Goal: Transaction & Acquisition: Purchase product/service

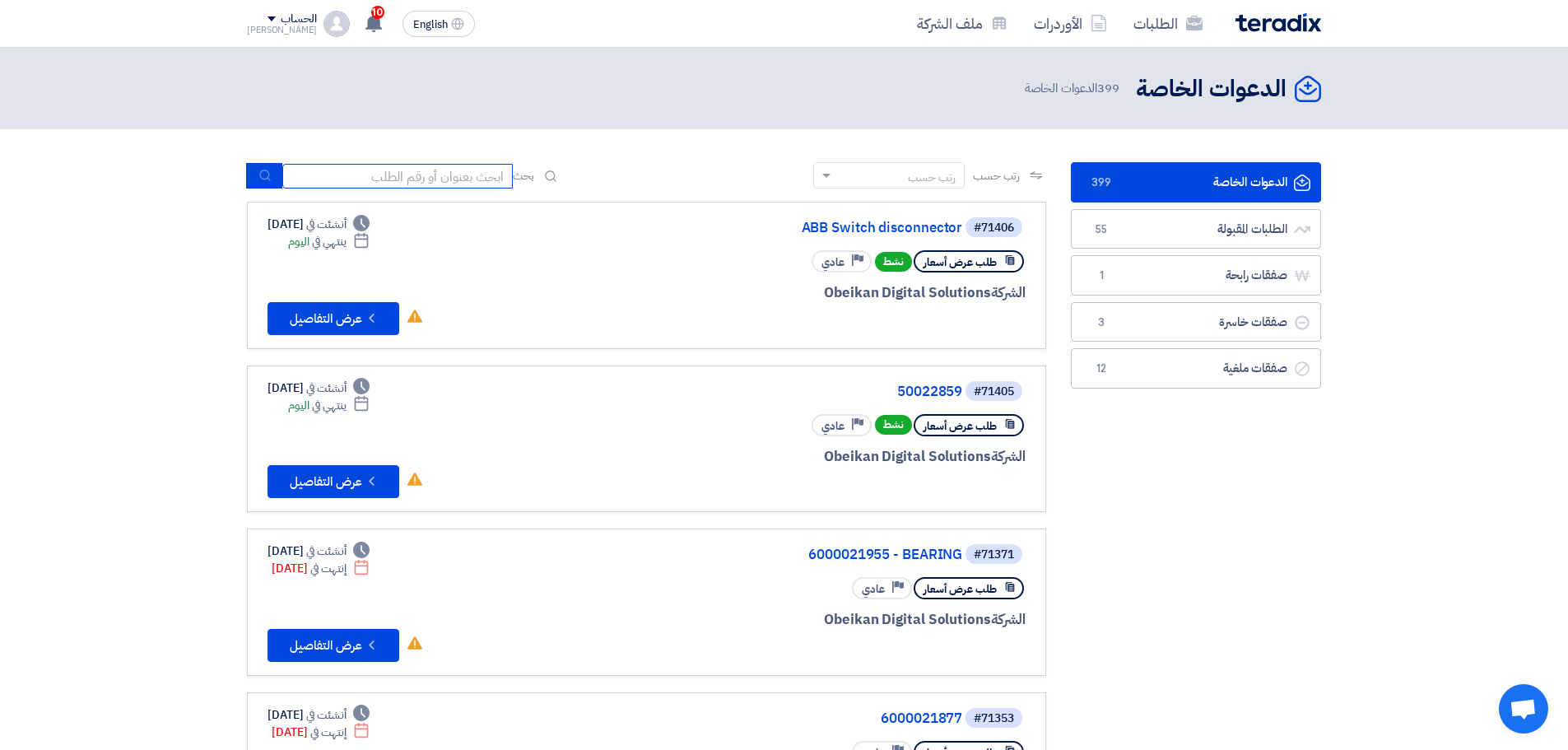
click at [469, 167] on input at bounding box center [397, 177] width 230 height 25
click at [483, 181] on input at bounding box center [397, 177] width 230 height 25
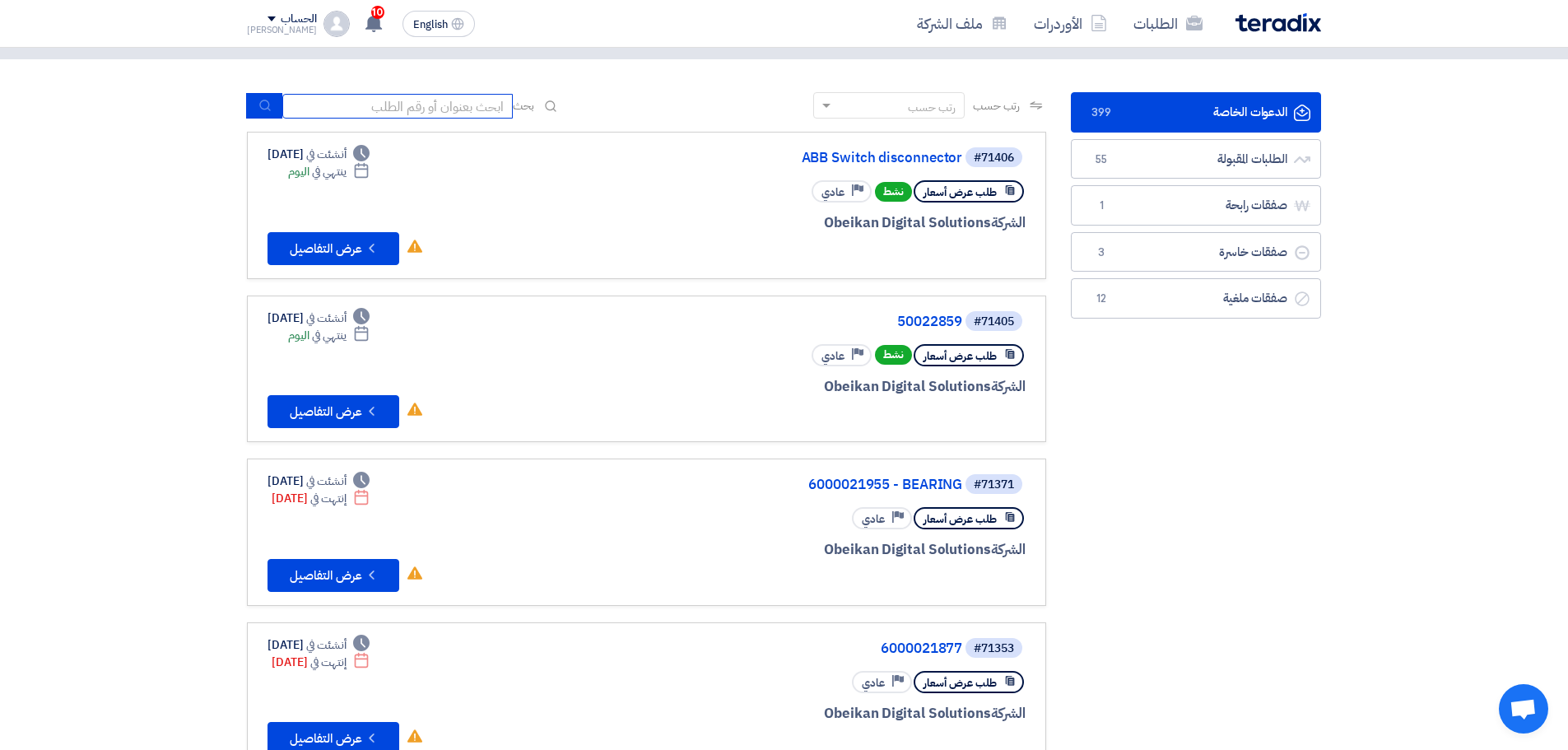
scroll to position [165, 0]
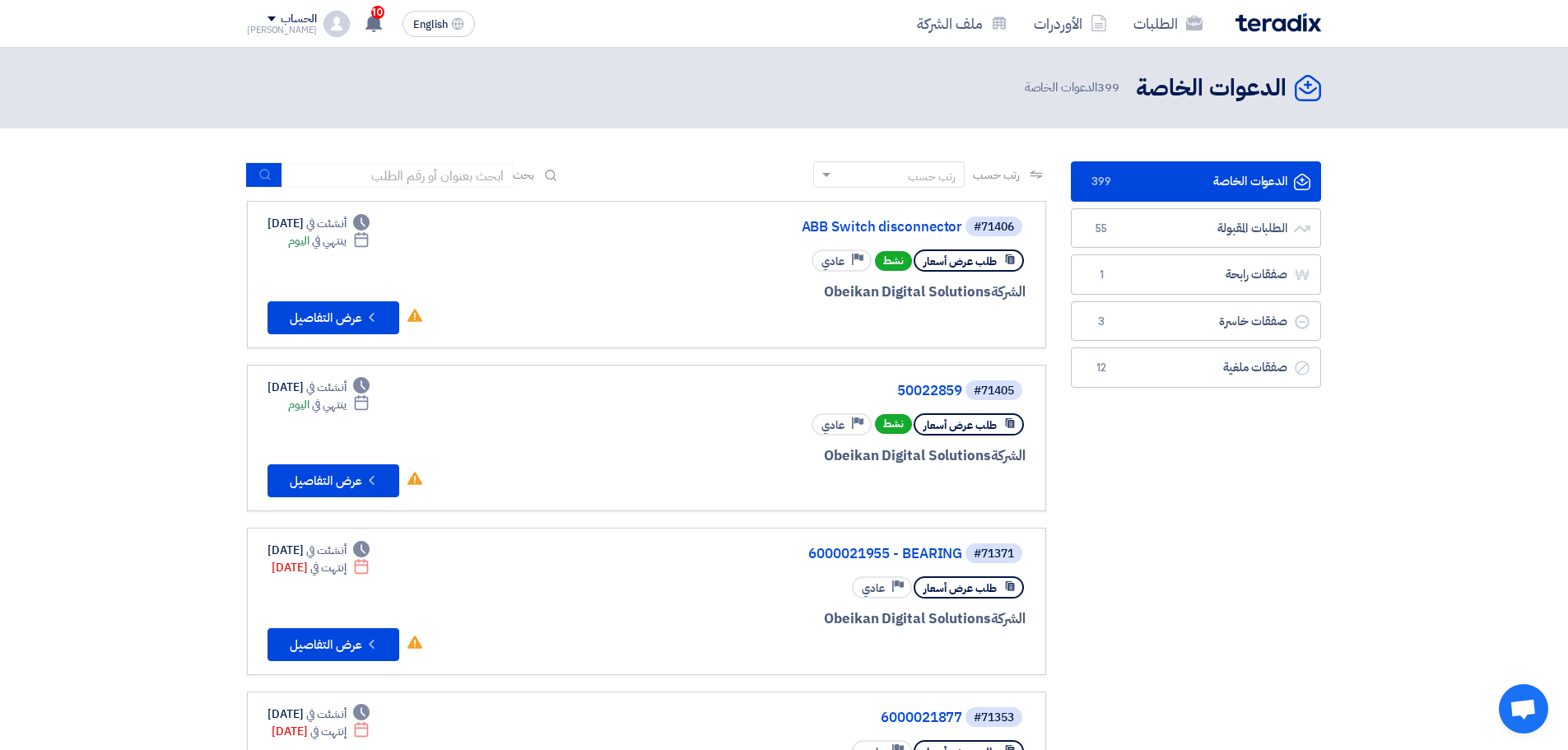
scroll to position [0, 0]
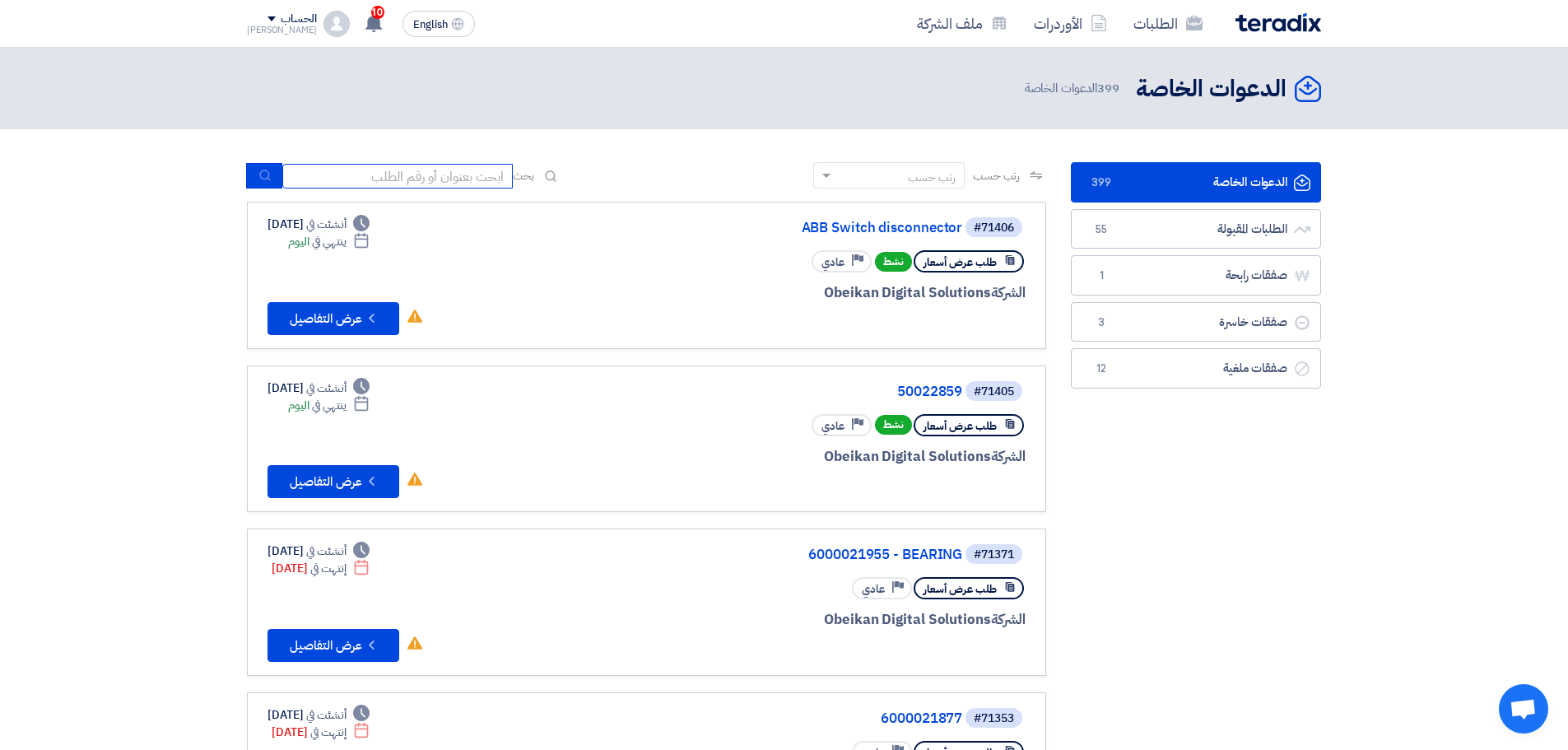
click at [353, 188] on input at bounding box center [397, 177] width 230 height 25
type input "66732"
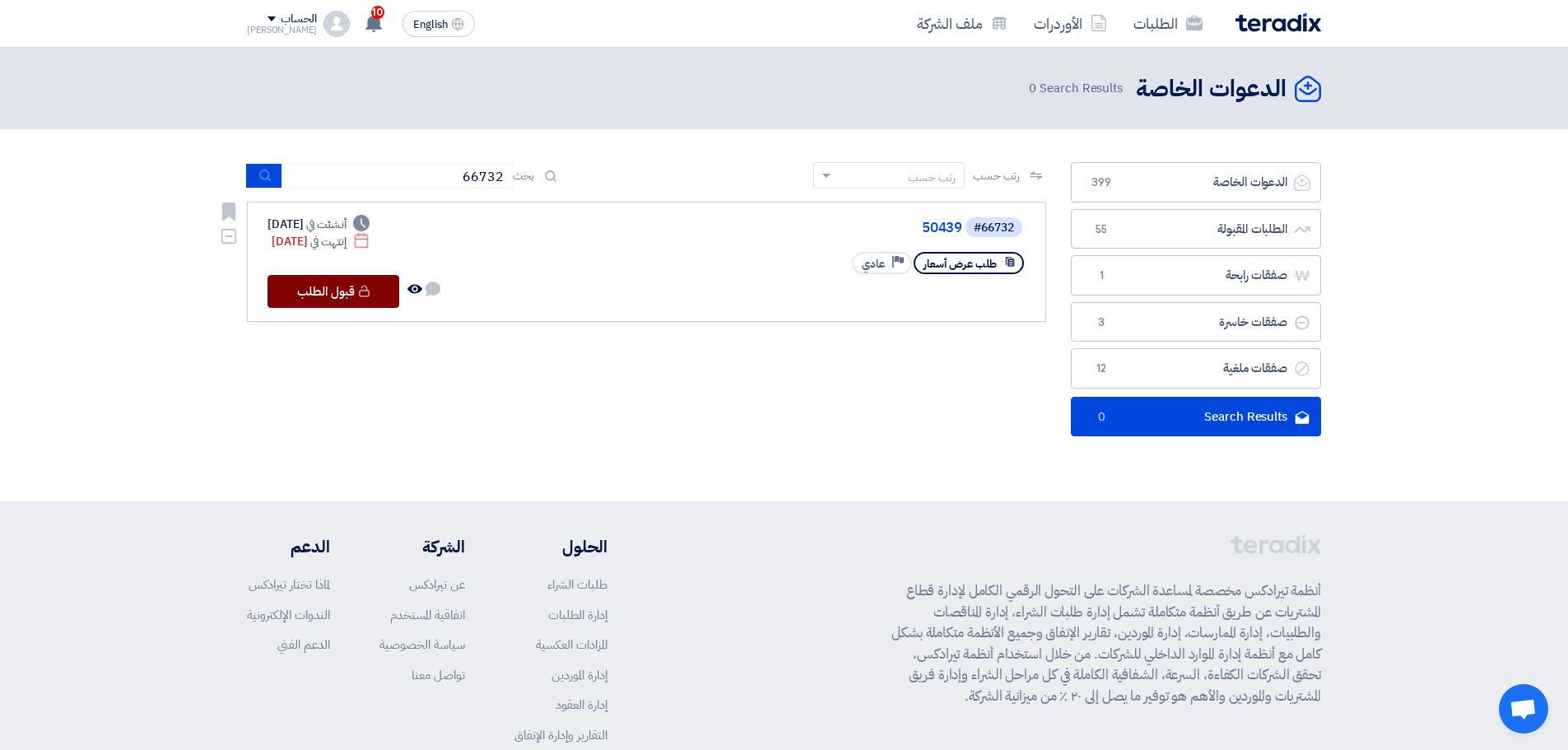
click at [370, 300] on button "Check details قبول الطلب" at bounding box center [333, 291] width 132 height 33
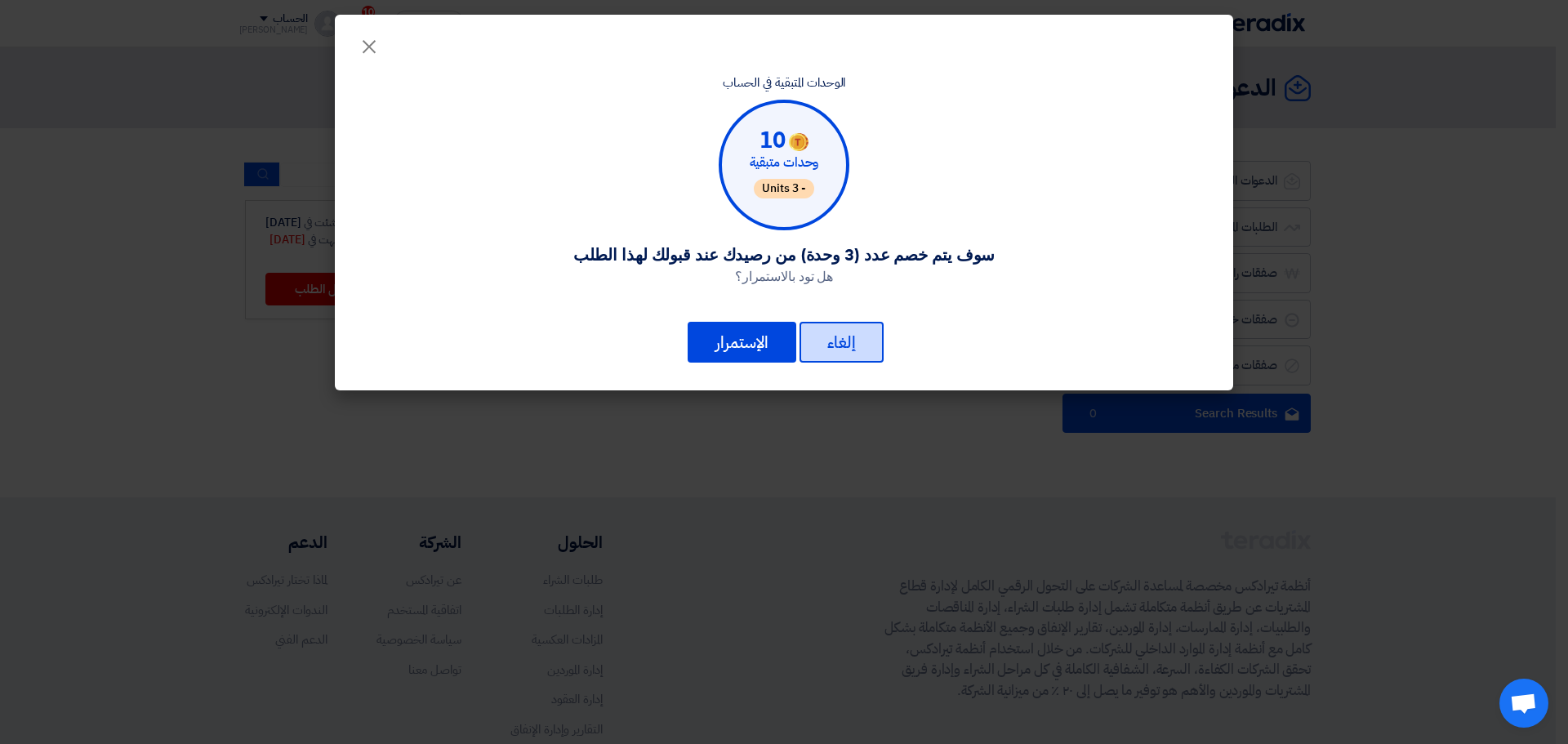
click at [845, 336] on button "إلغاء" at bounding box center [841, 342] width 84 height 41
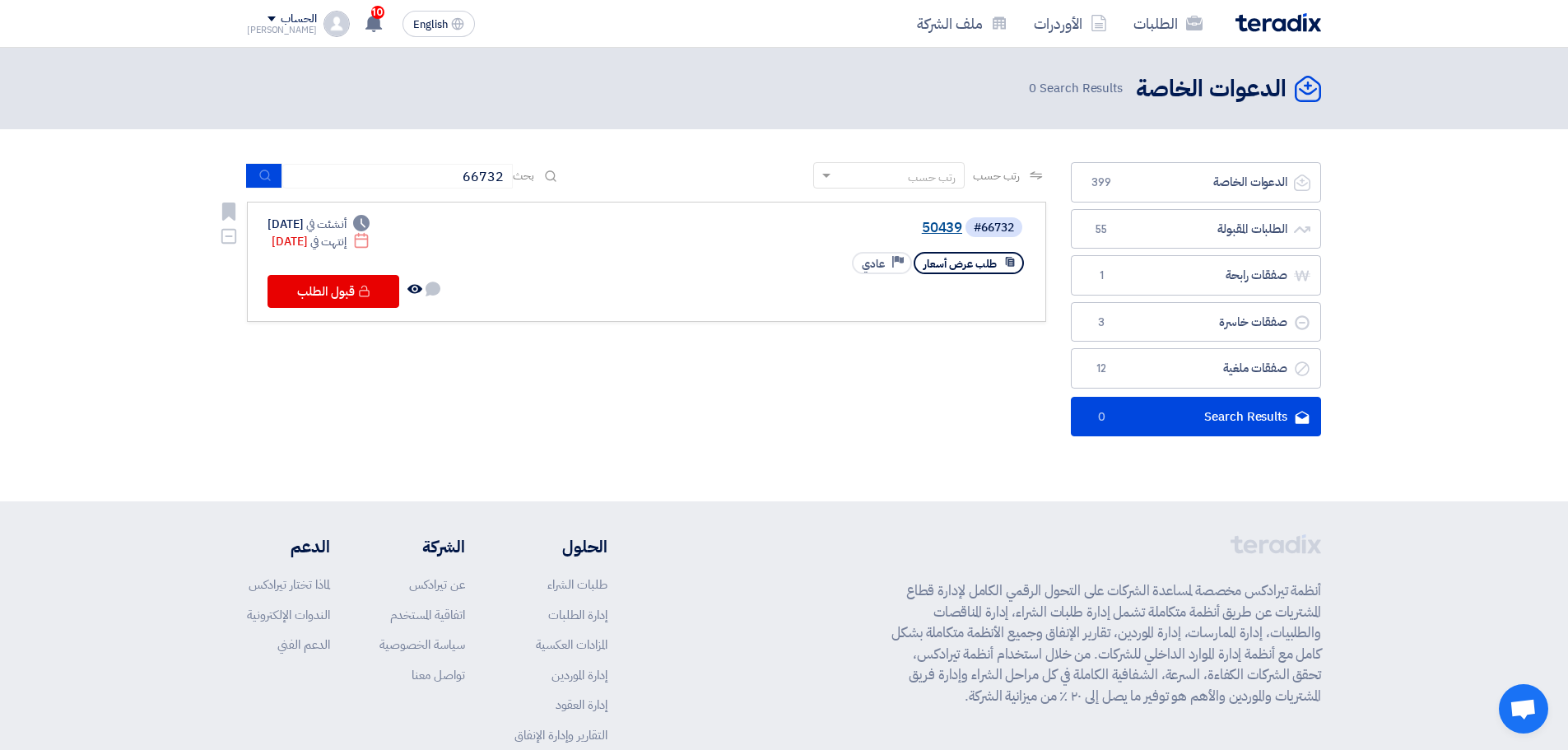
click at [946, 232] on link "50439" at bounding box center [798, 228] width 330 height 15
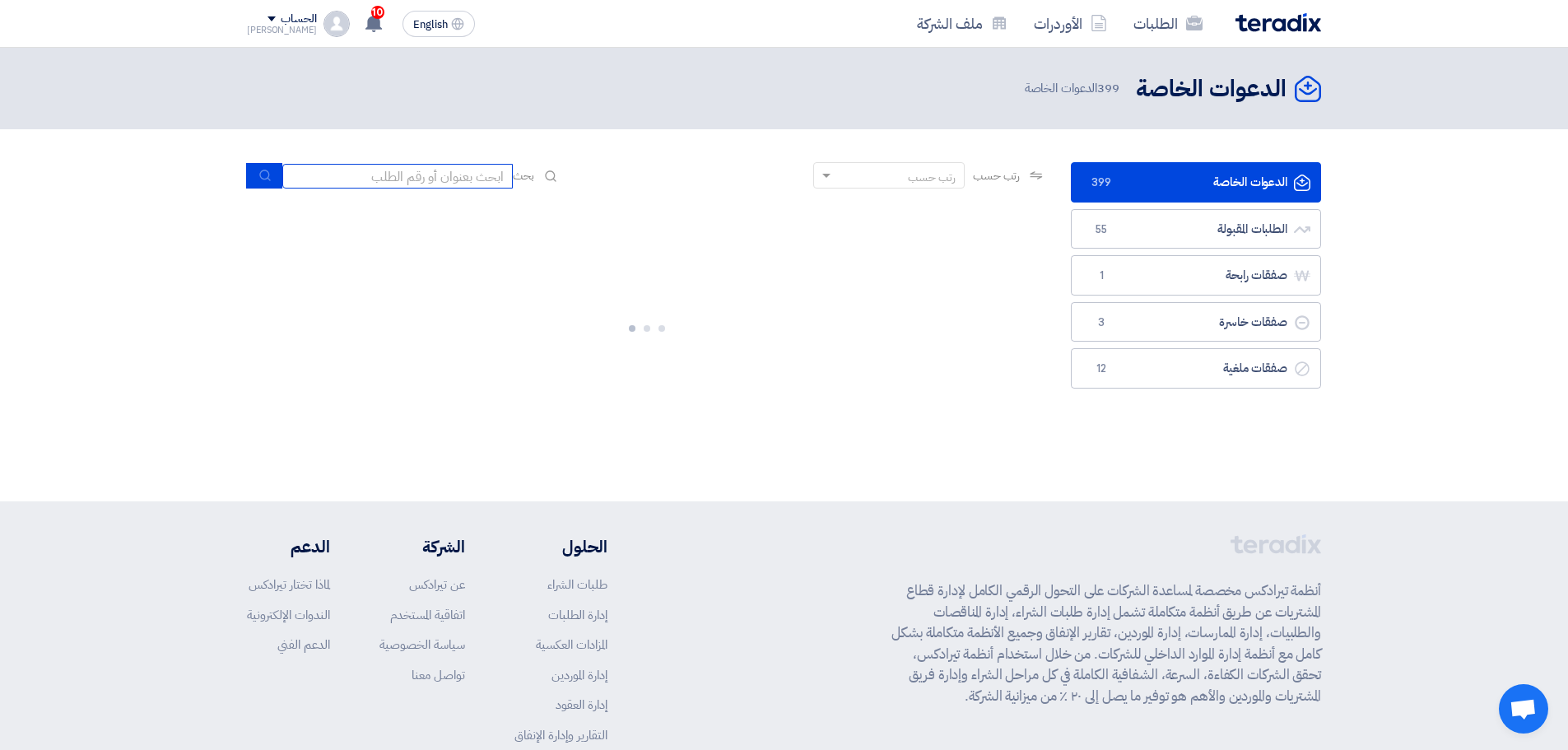
click at [427, 173] on input at bounding box center [397, 177] width 230 height 25
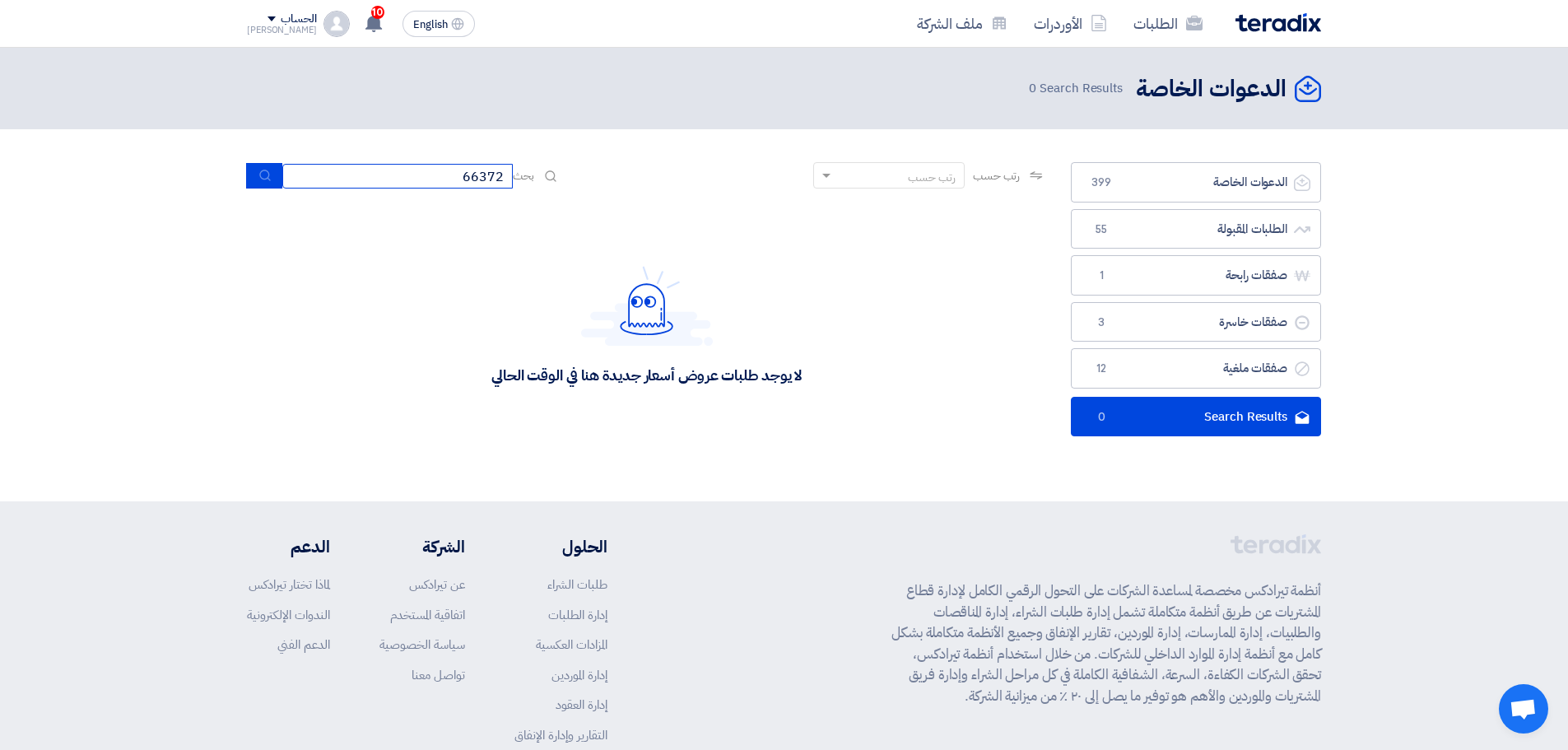
click at [482, 181] on input "66372" at bounding box center [397, 177] width 230 height 25
click at [487, 177] on input "66372" at bounding box center [397, 177] width 230 height 25
drag, startPoint x: 494, startPoint y: 177, endPoint x: 478, endPoint y: 176, distance: 16.0
click at [478, 176] on input "66372" at bounding box center [397, 177] width 230 height 25
type input "66732"
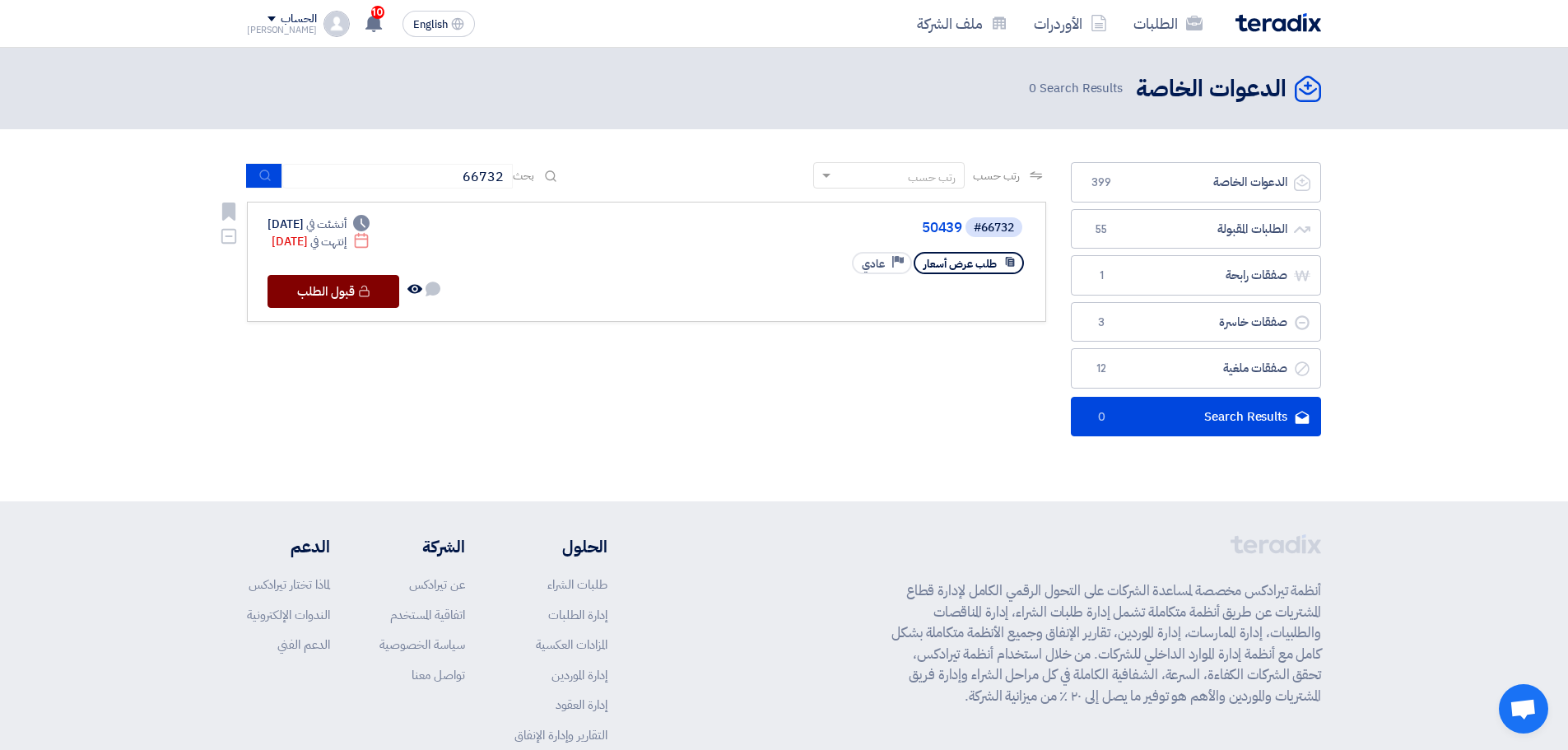
click at [356, 297] on button "Check details قبول الطلب" at bounding box center [333, 291] width 132 height 33
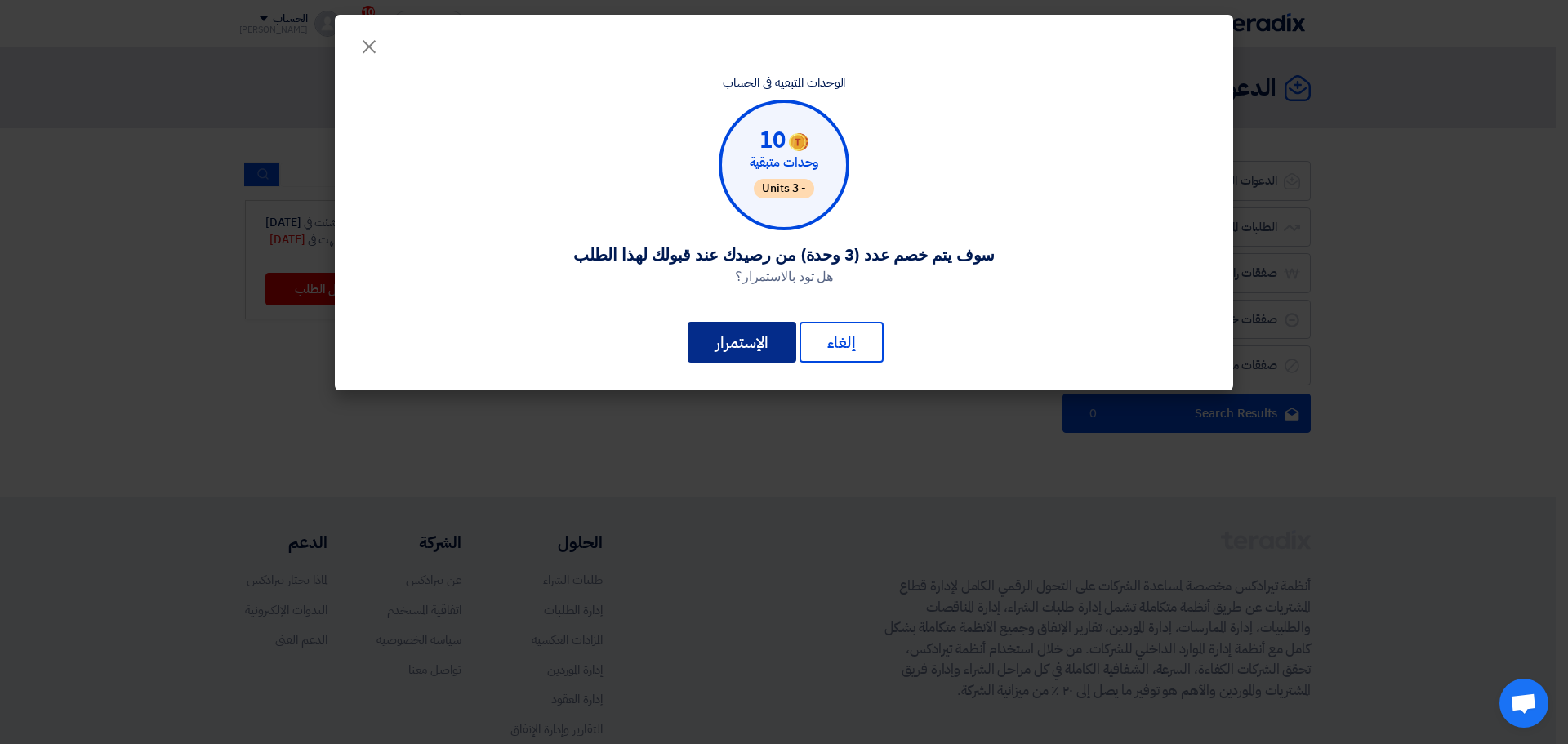
click at [720, 340] on button "الإستمرار" at bounding box center [742, 342] width 108 height 41
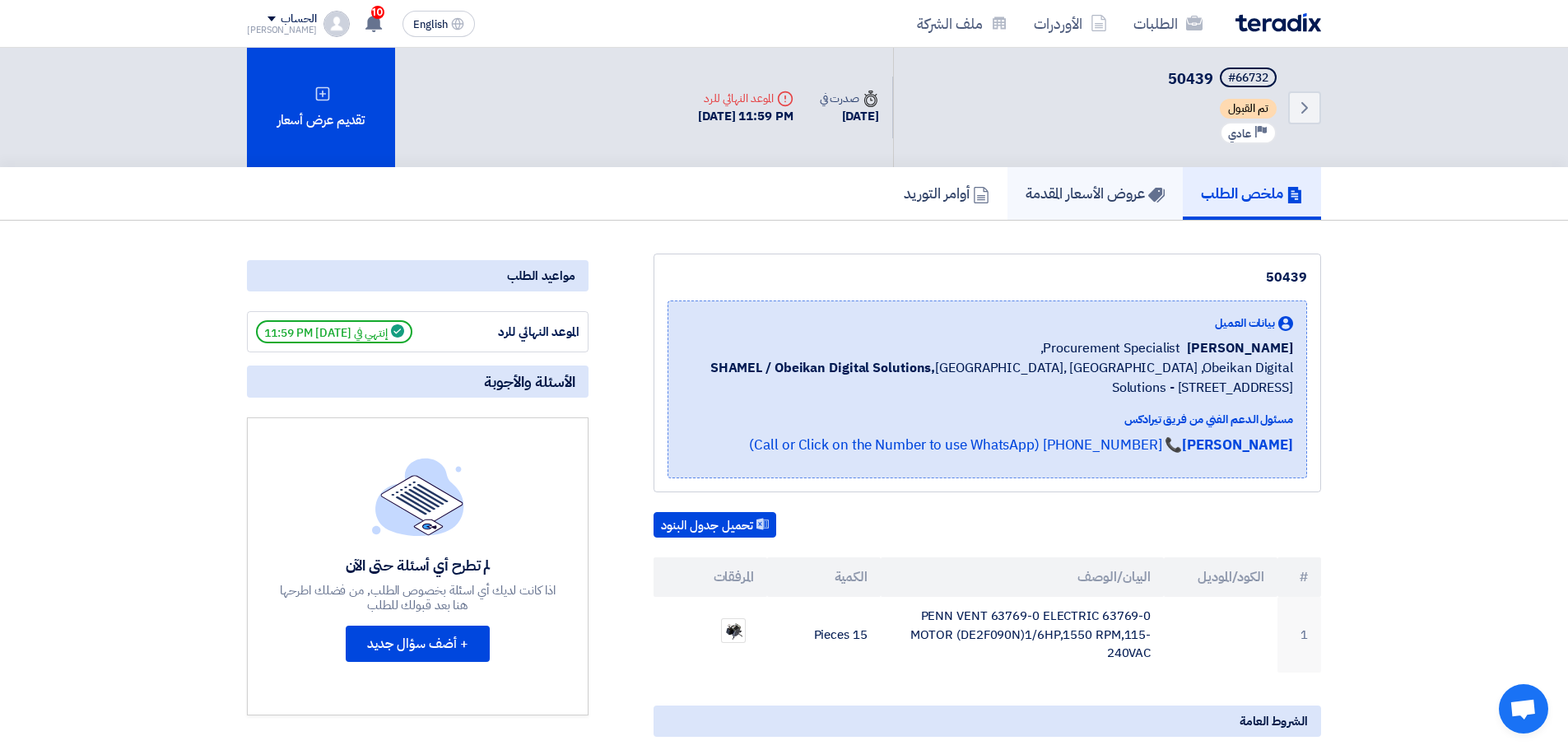
click at [1118, 178] on link "عروض الأسعار المقدمة" at bounding box center [1095, 194] width 176 height 53
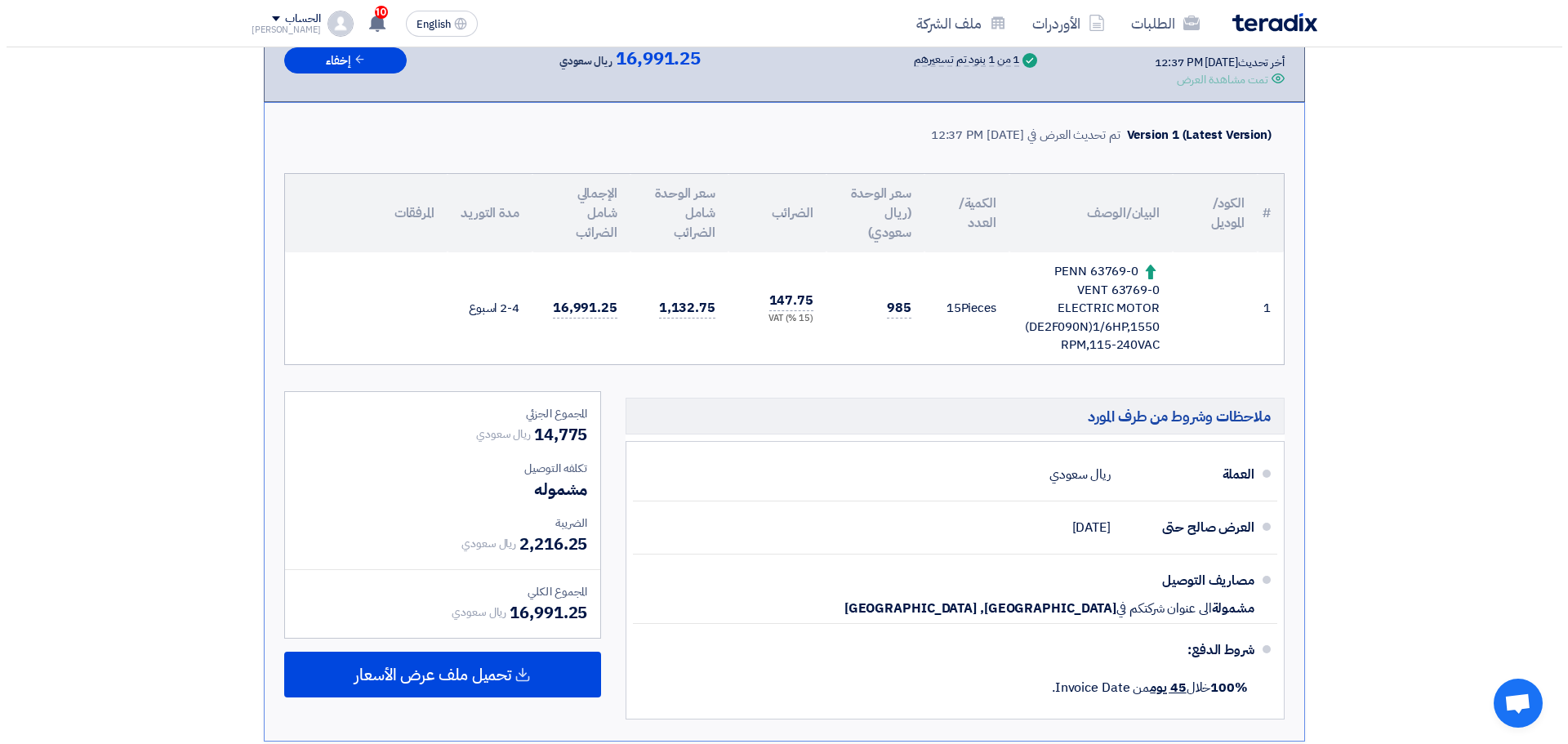
scroll to position [82, 0]
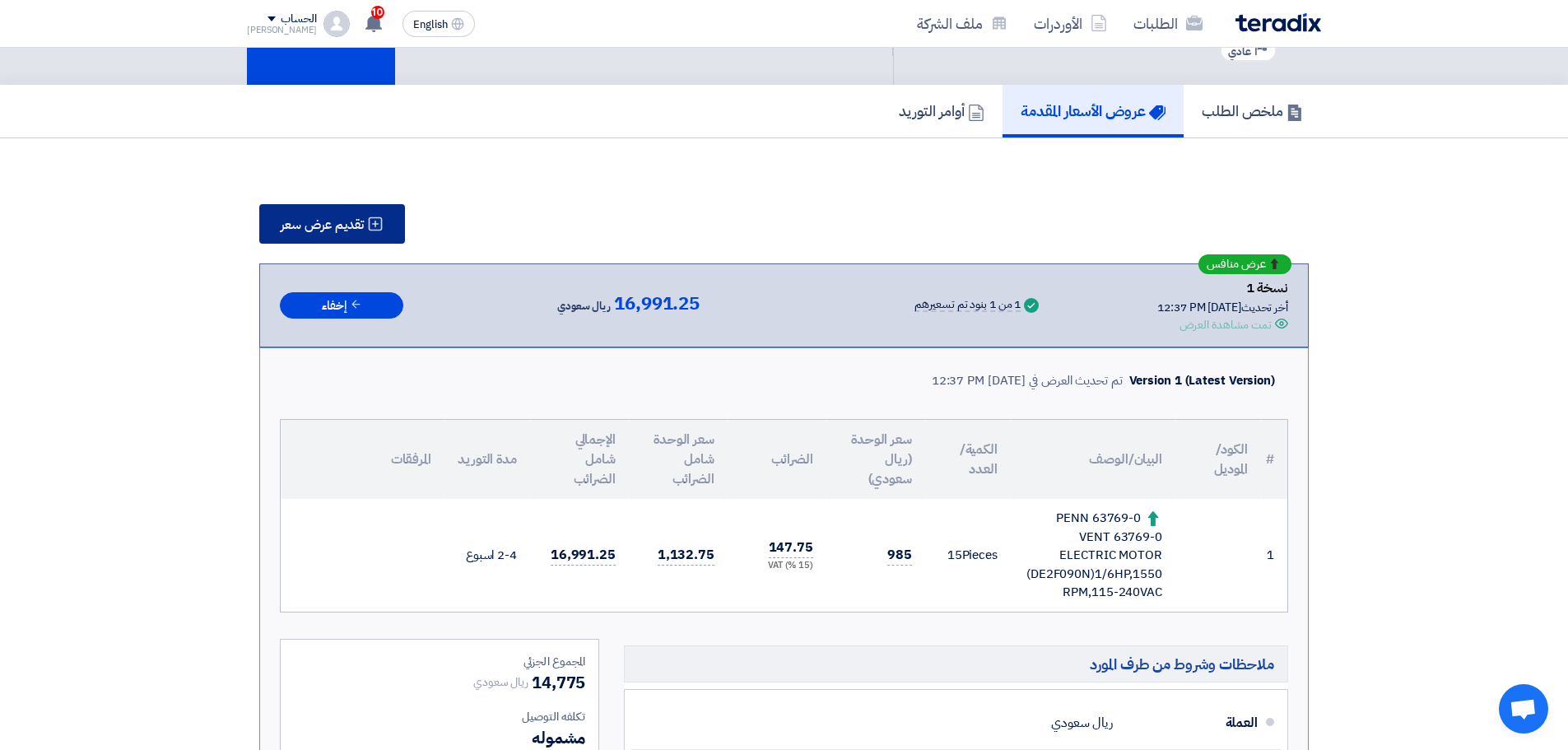
click at [359, 222] on span "تقديم عرض سعر" at bounding box center [321, 225] width 83 height 13
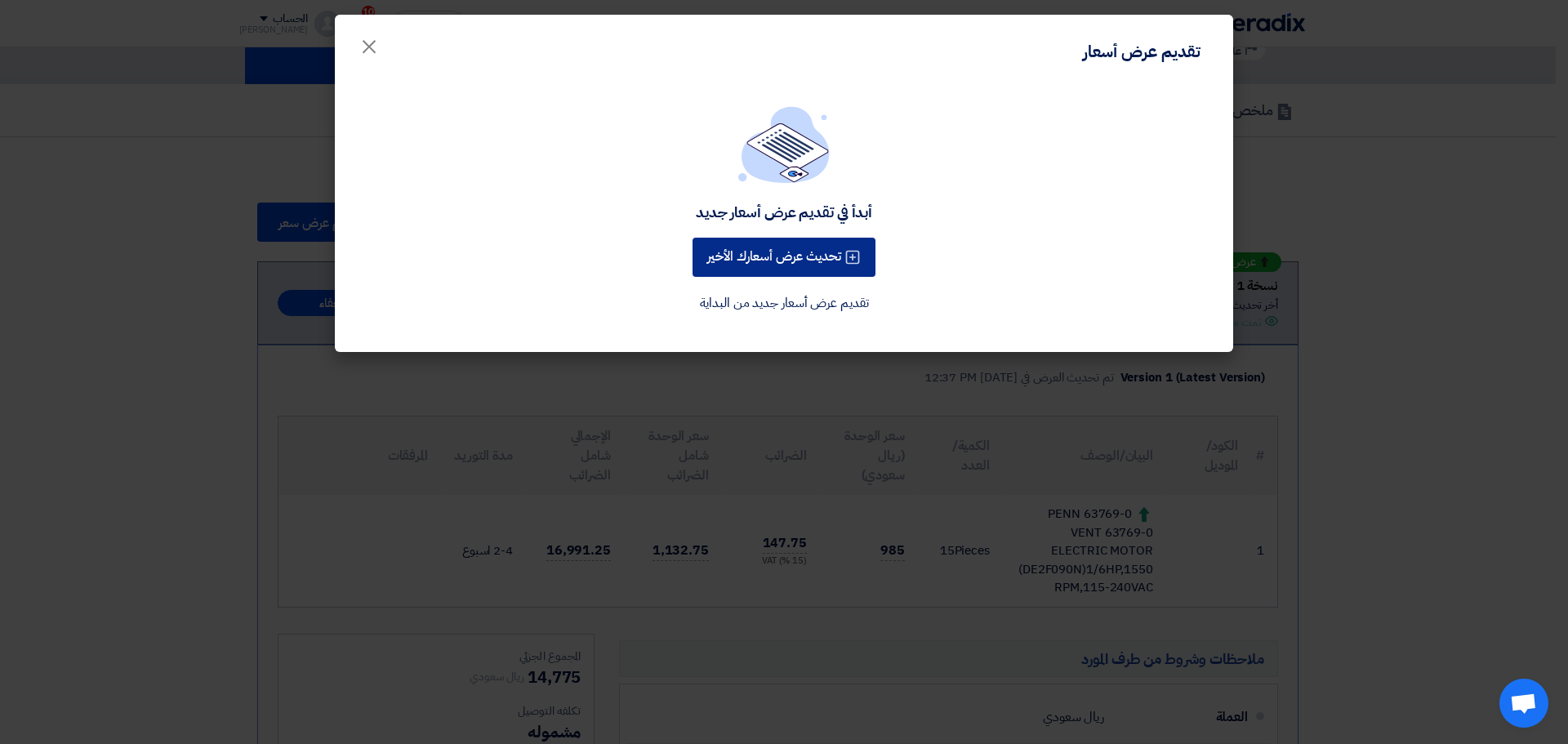
click at [789, 270] on button "تحديث عرض أسعارك الأخير" at bounding box center [784, 257] width 183 height 39
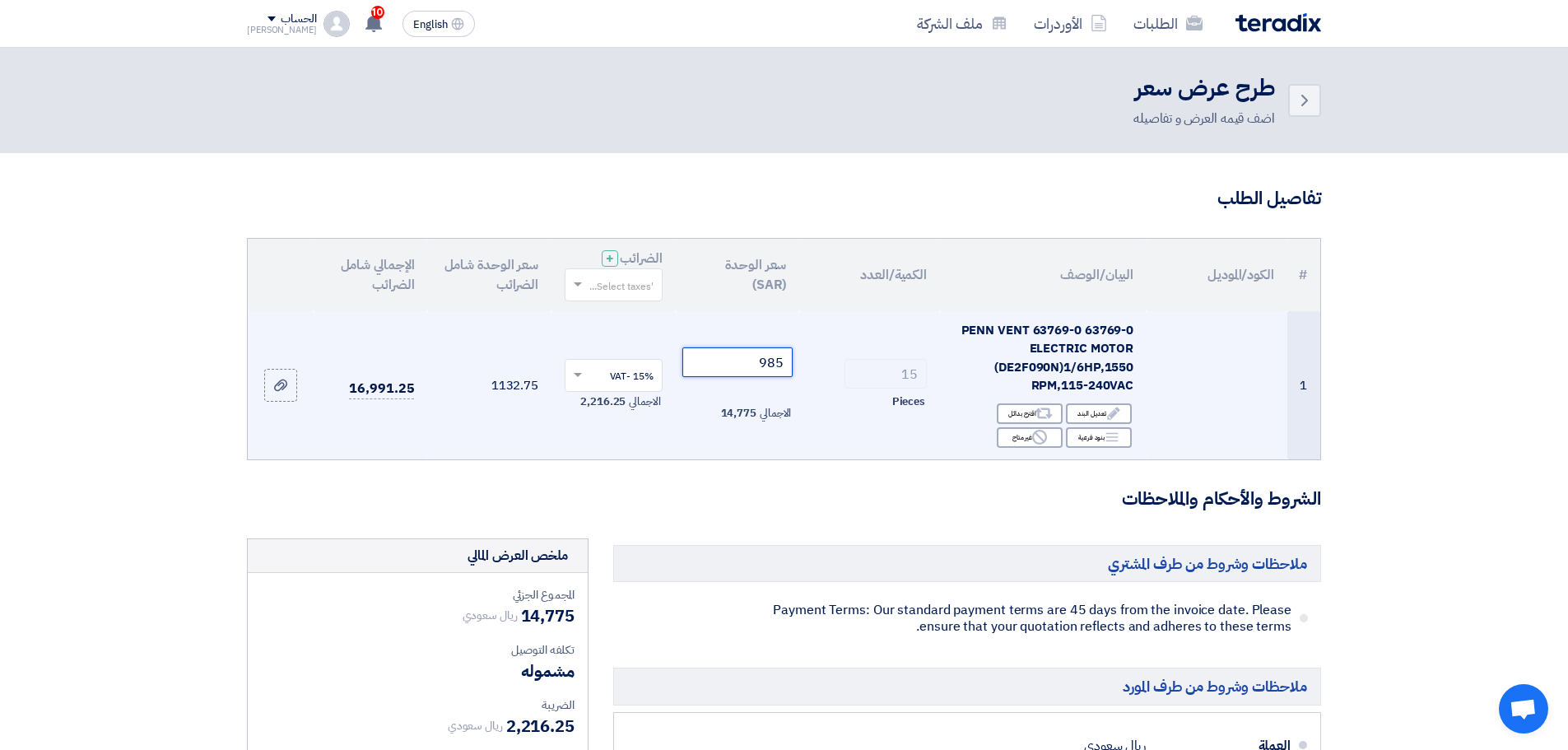
click at [775, 366] on input "985" at bounding box center [738, 362] width 111 height 30
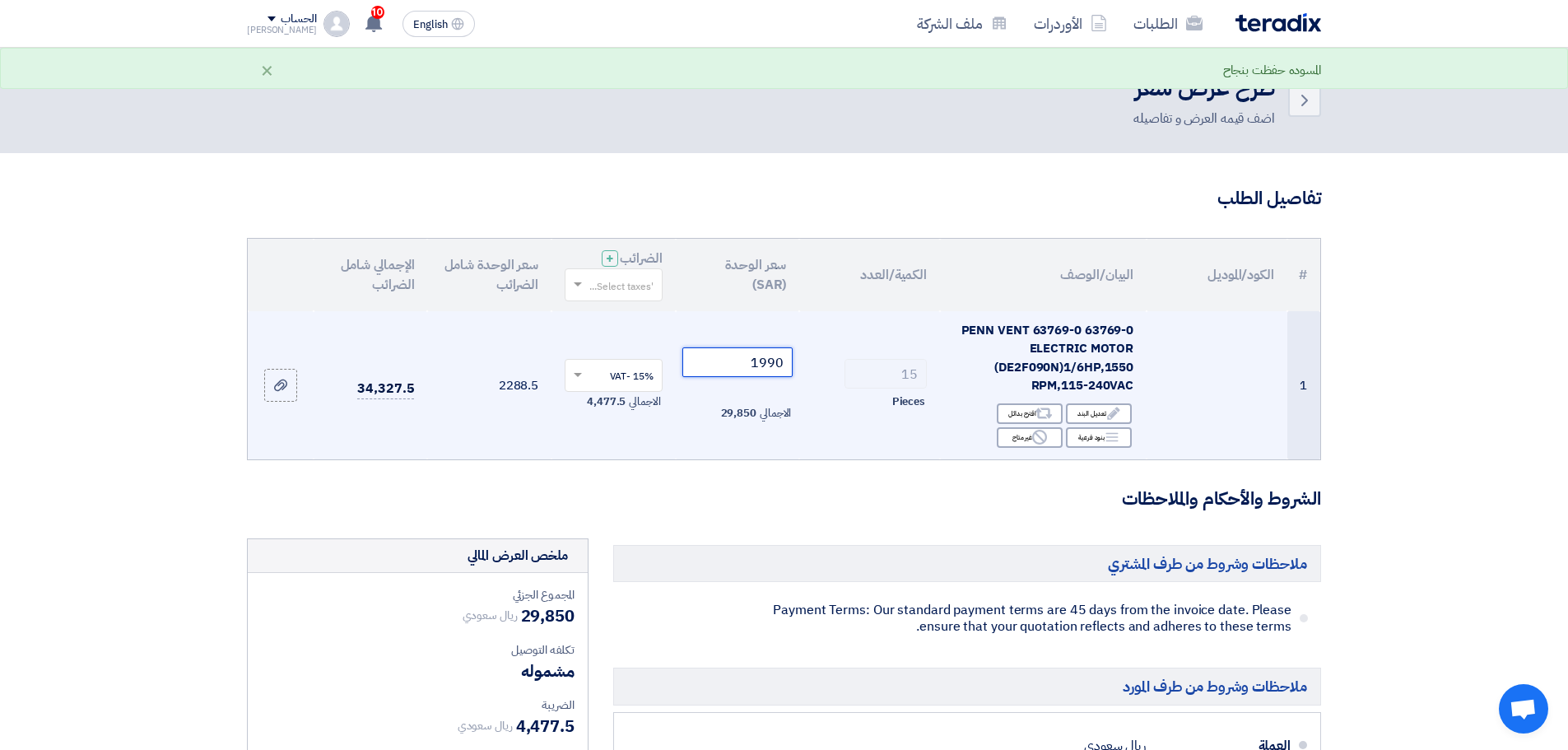
type input "1990"
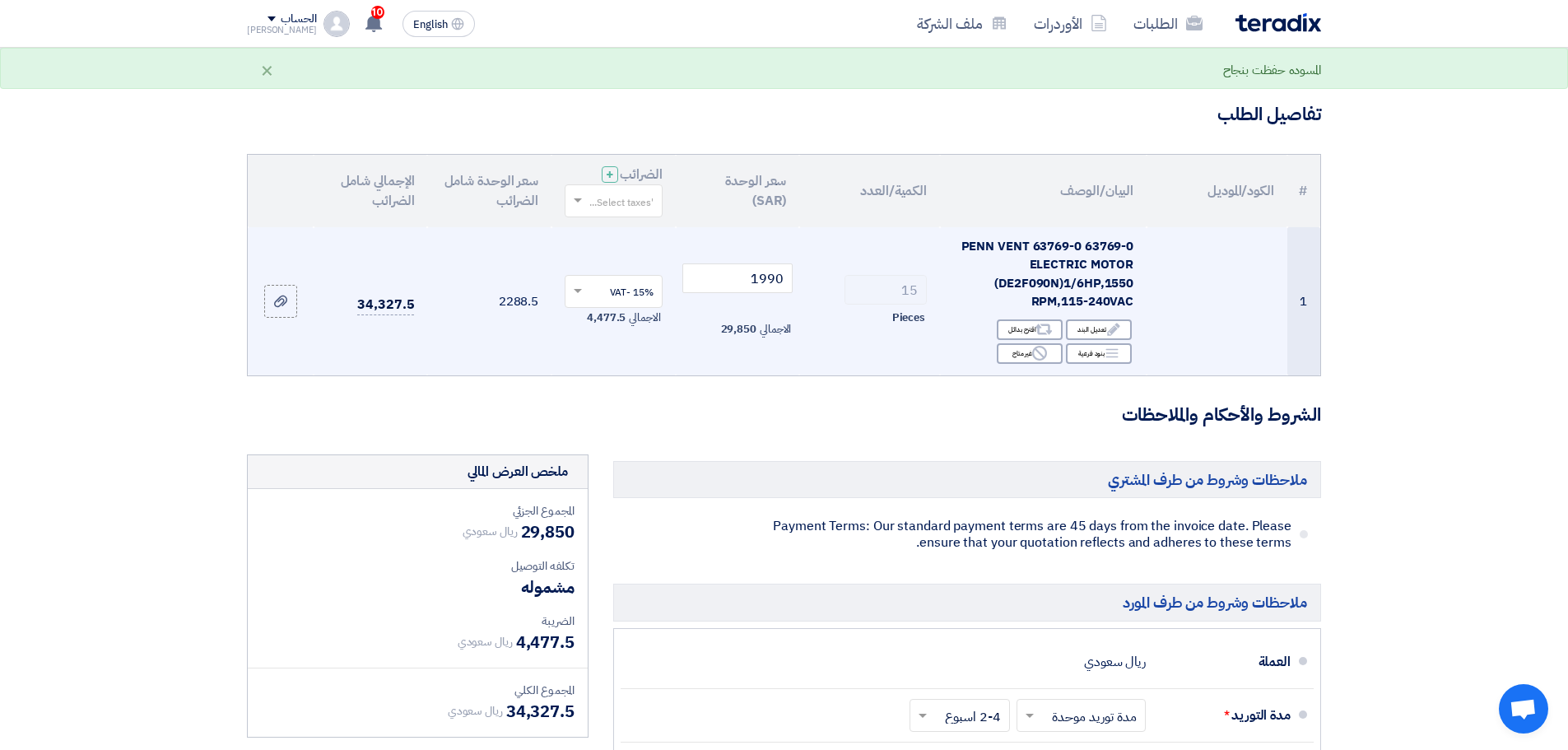
scroll to position [82, 0]
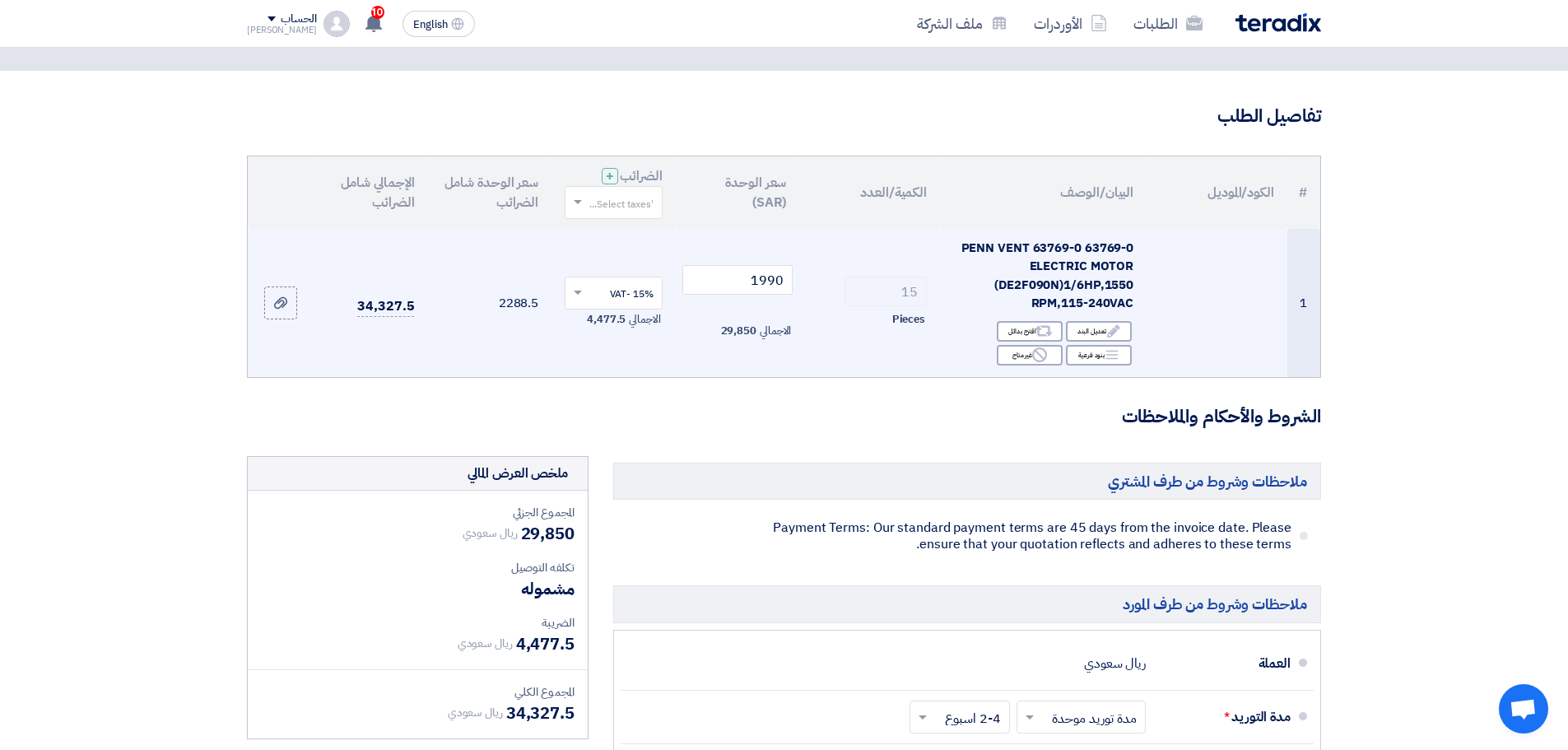
click at [832, 355] on td "15 Pieces" at bounding box center [869, 303] width 141 height 148
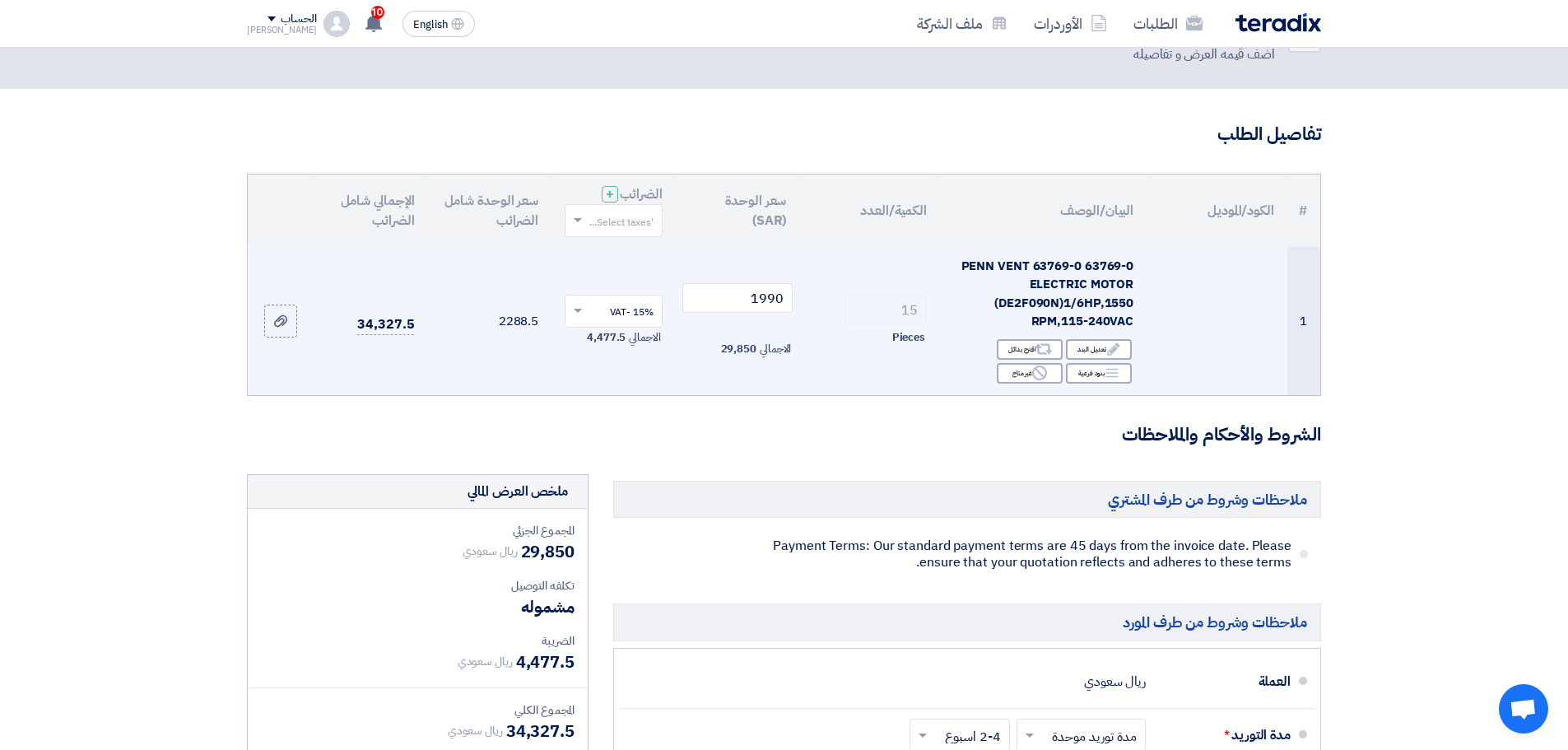
scroll to position [0, 0]
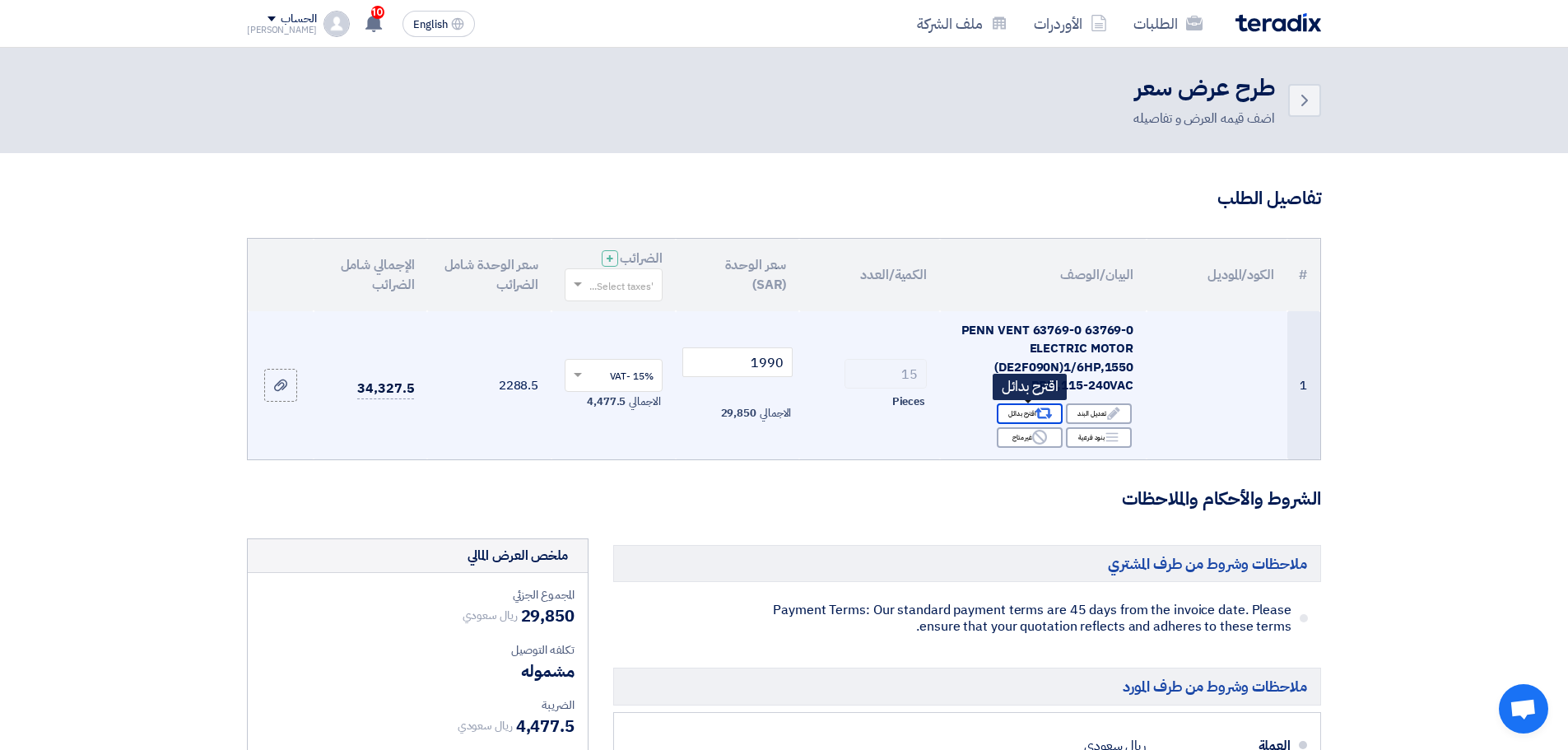
click at [1043, 409] on use at bounding box center [1043, 414] width 17 height 11
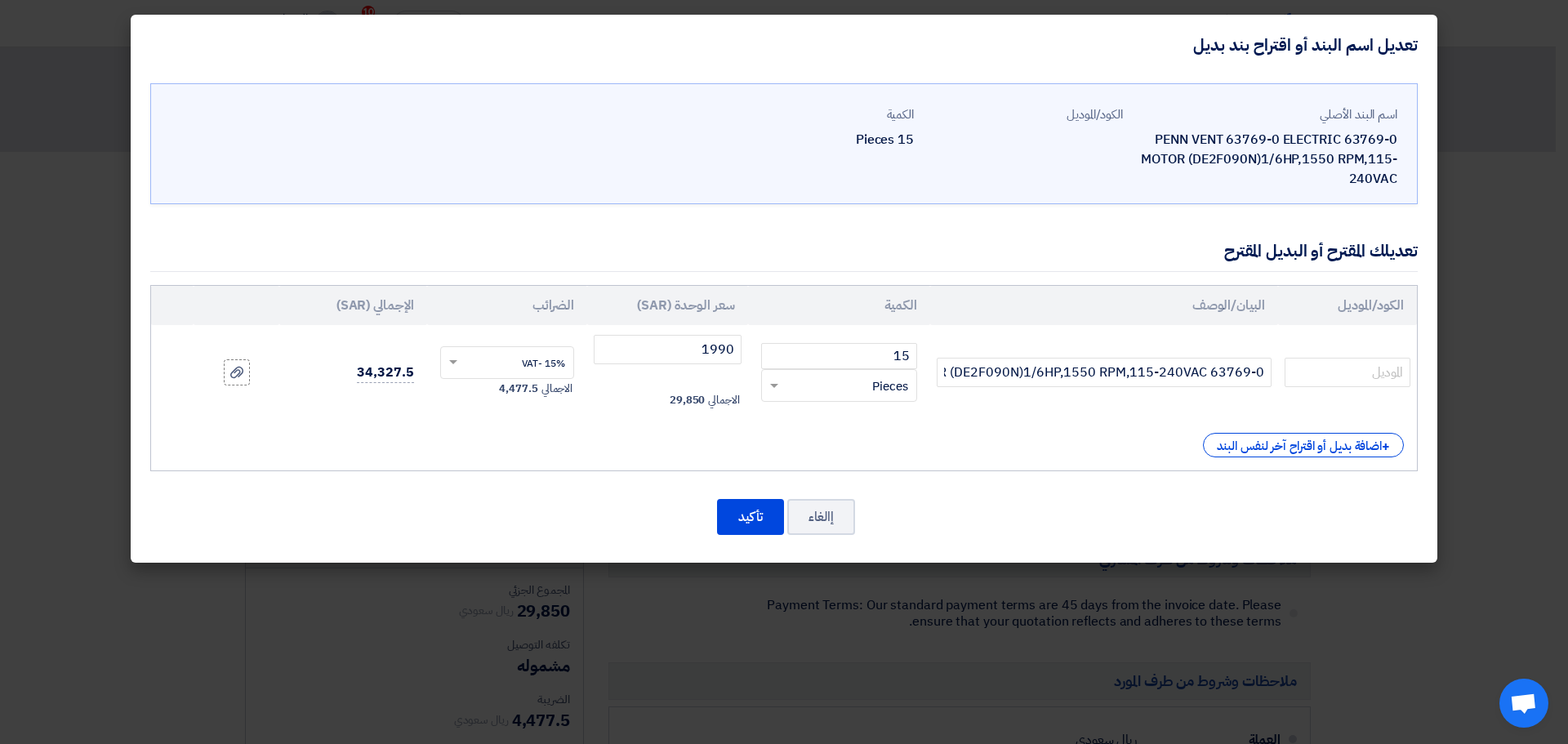
click at [824, 340] on td "15 RFQ_STEP1.ITEMS.2.TYPE_PLACEHOLDER × Pieces" at bounding box center [839, 372] width 182 height 95
click at [831, 353] on input "15" at bounding box center [840, 356] width 156 height 26
drag, startPoint x: 831, startPoint y: 353, endPoint x: 954, endPoint y: 369, distance: 124.0
click at [954, 369] on tr "63769-0 PENN VENT 63769-0 ELECTRIC MOTOR (DE2F090N)1/6HP,1550 RPM,115-240VAC 15…" at bounding box center [784, 372] width 1266 height 95
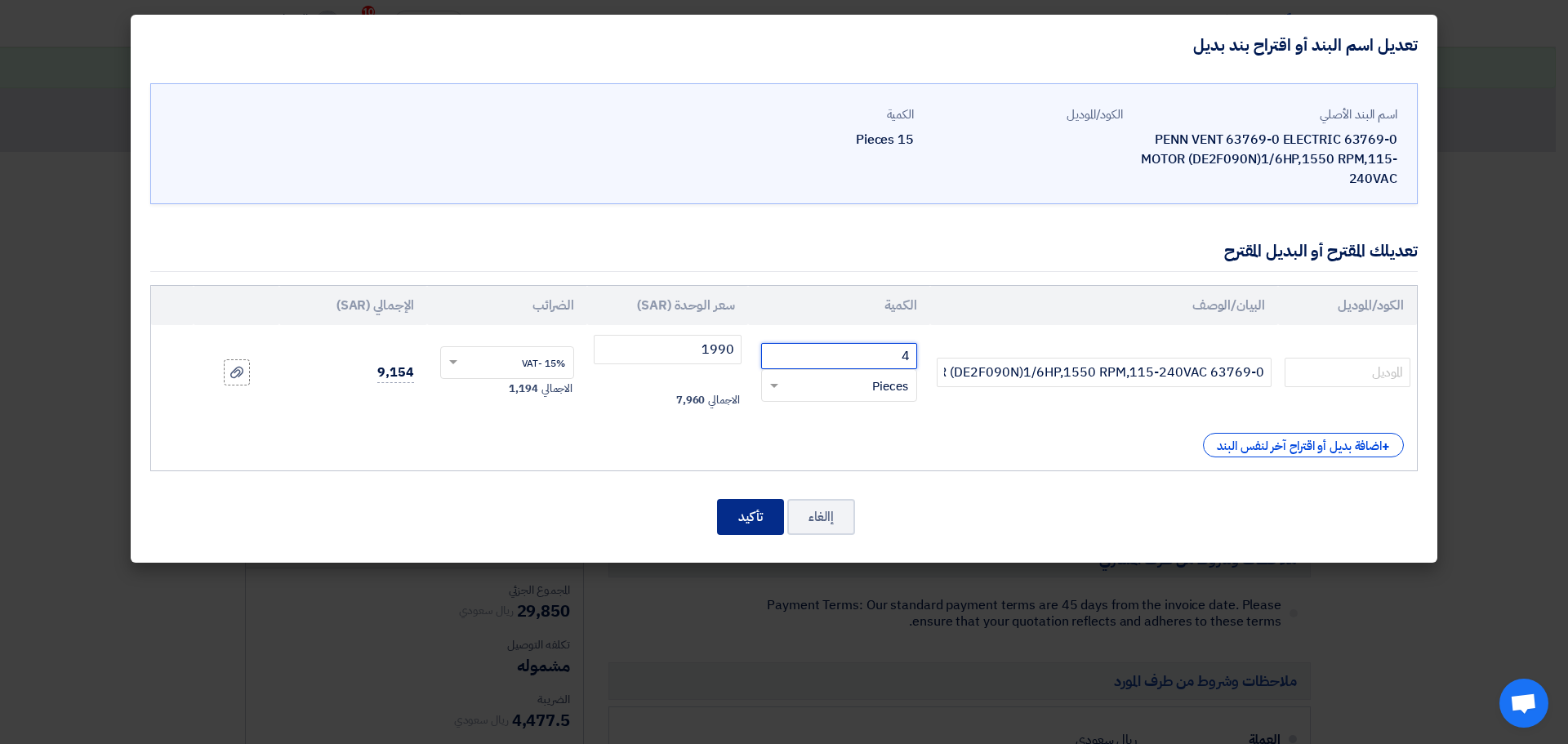
type input "4"
click at [750, 507] on button "تأكيد" at bounding box center [750, 517] width 67 height 36
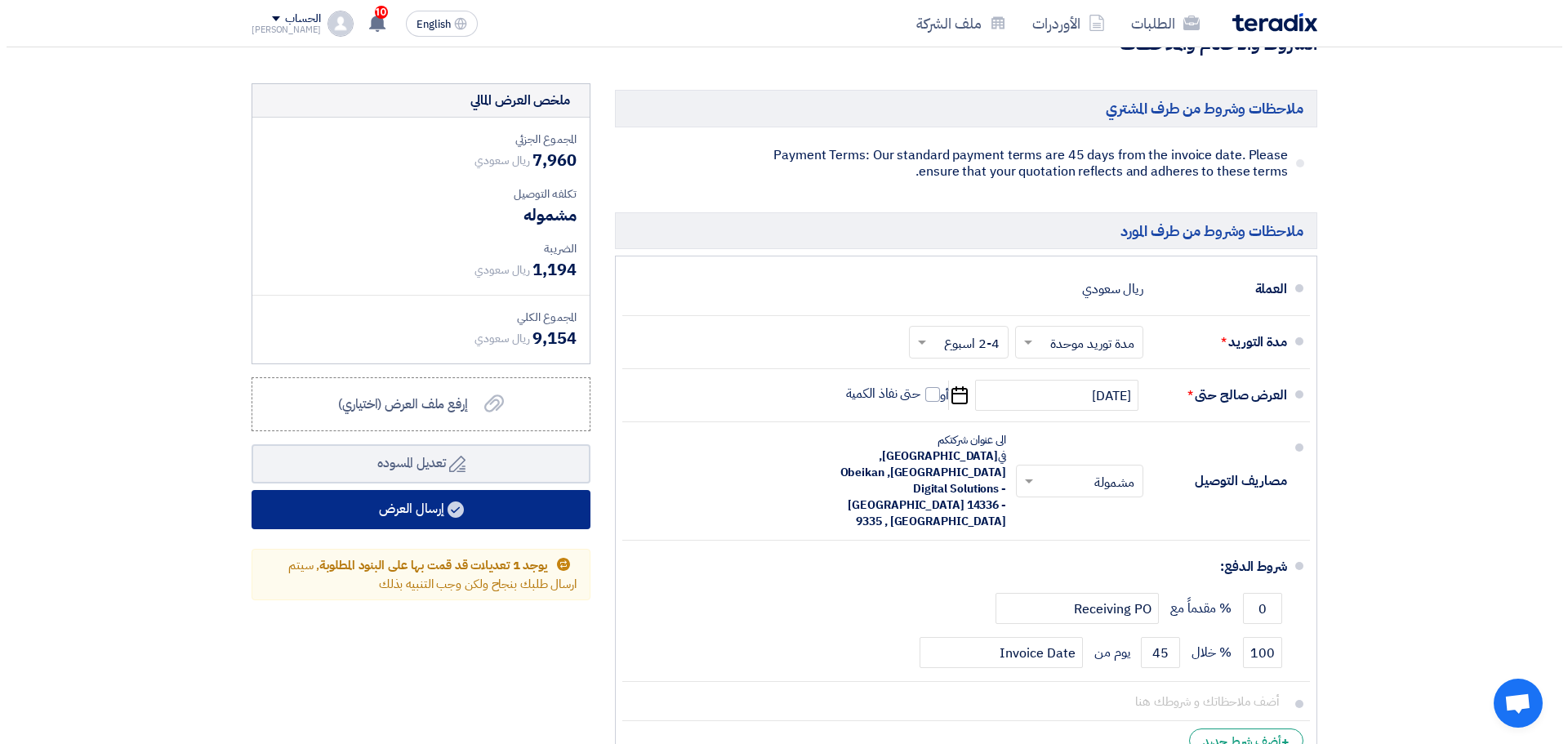
scroll to position [490, 0]
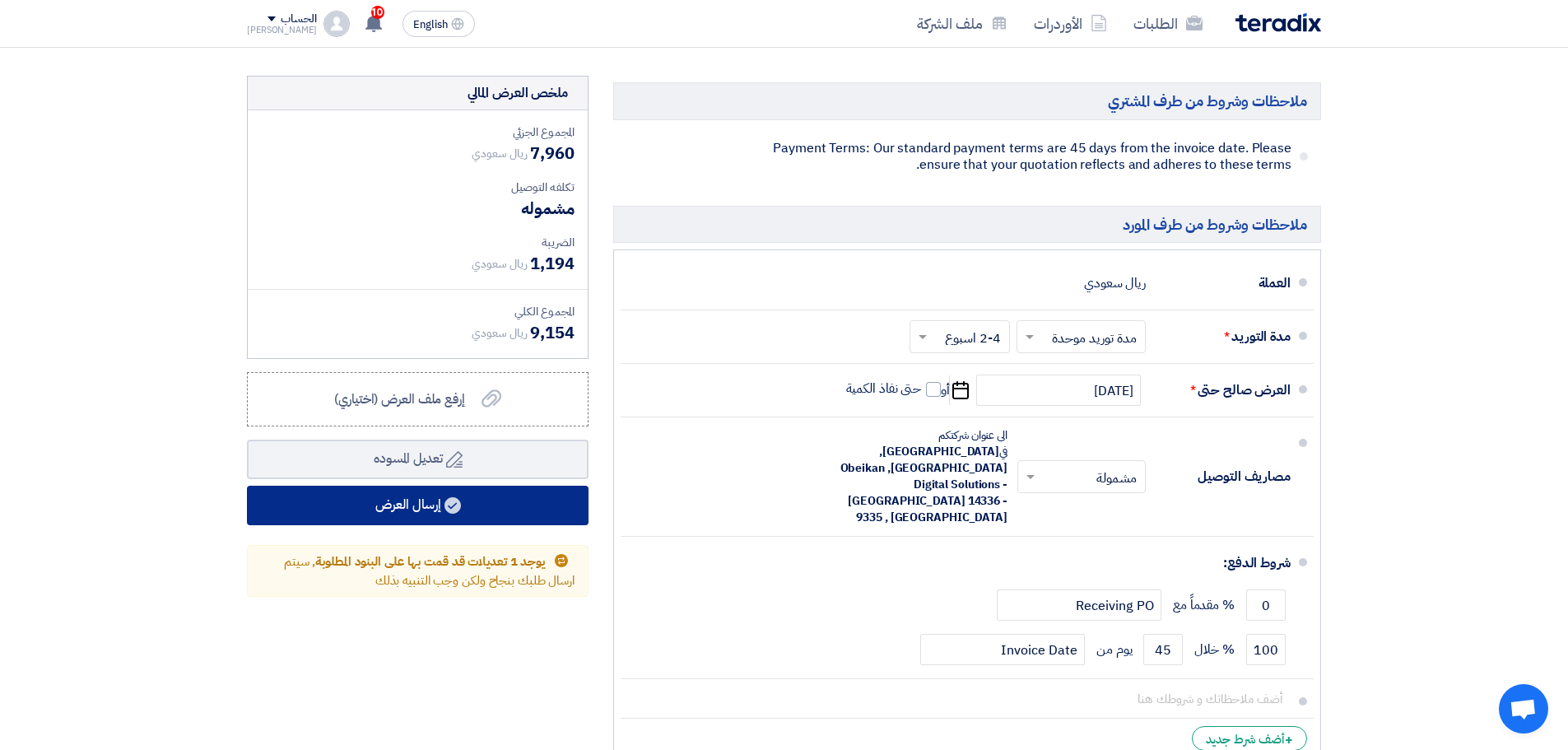
click at [441, 499] on button "إرسال العرض" at bounding box center [417, 505] width 341 height 39
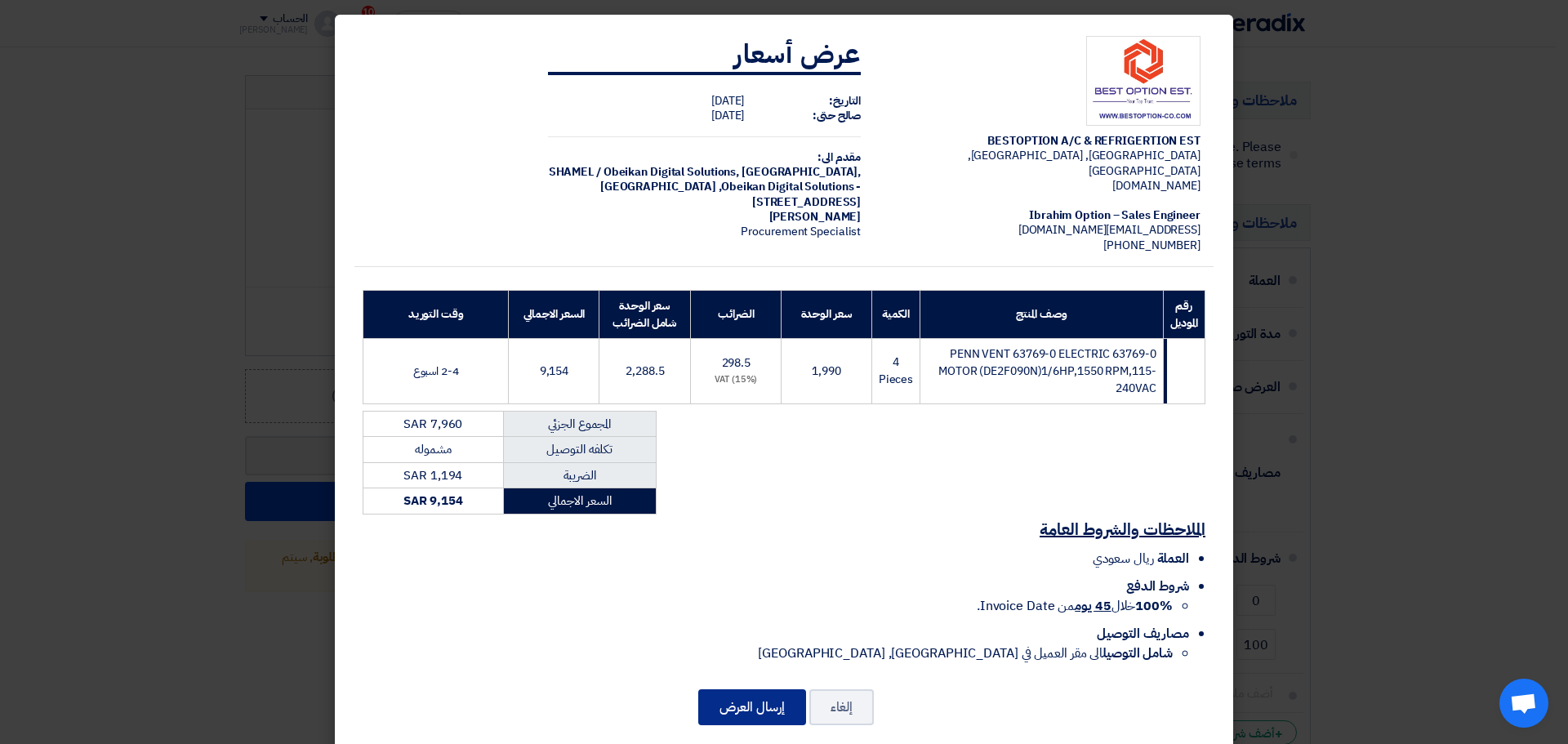
click at [781, 690] on button "إرسال العرض" at bounding box center [752, 708] width 107 height 36
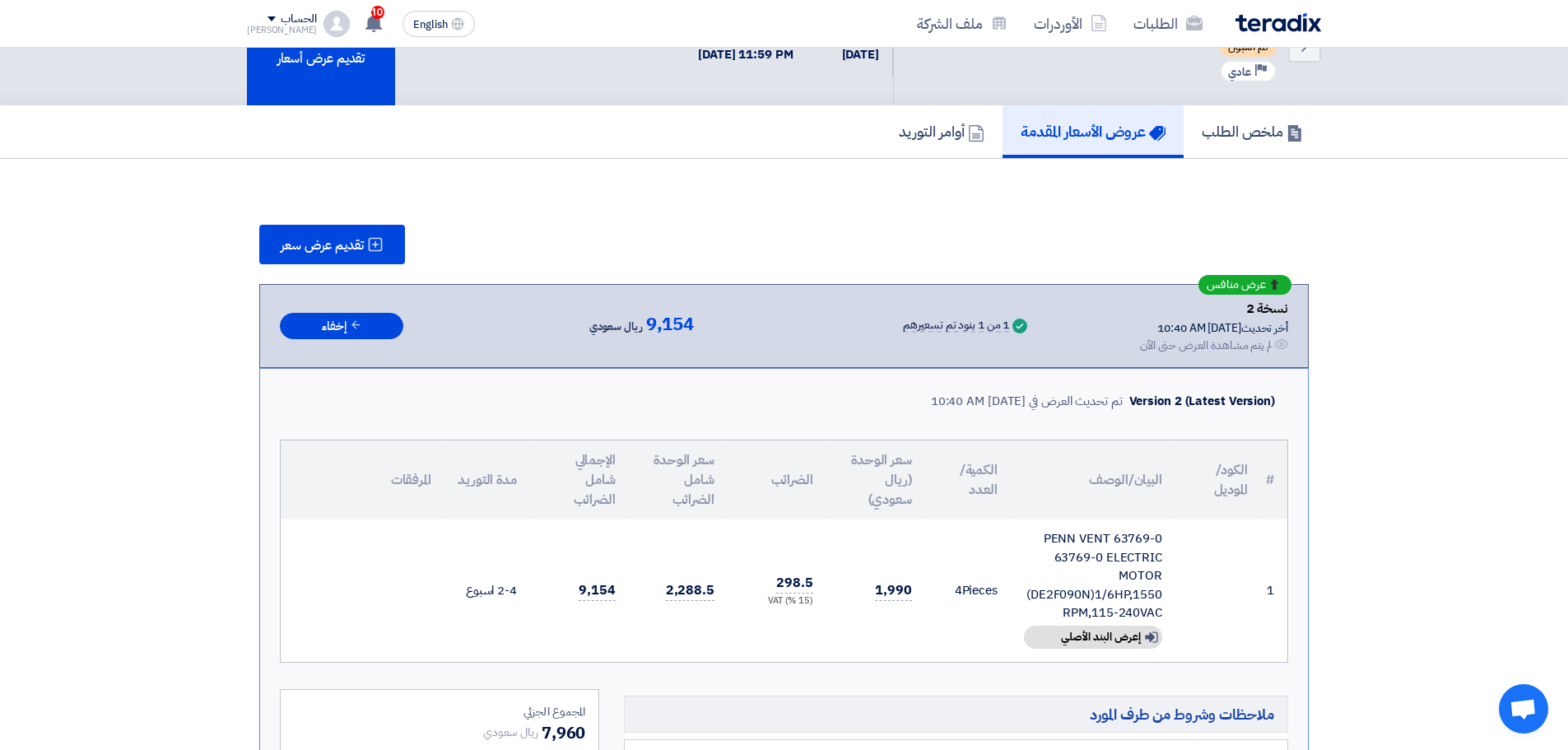
scroll to position [165, 0]
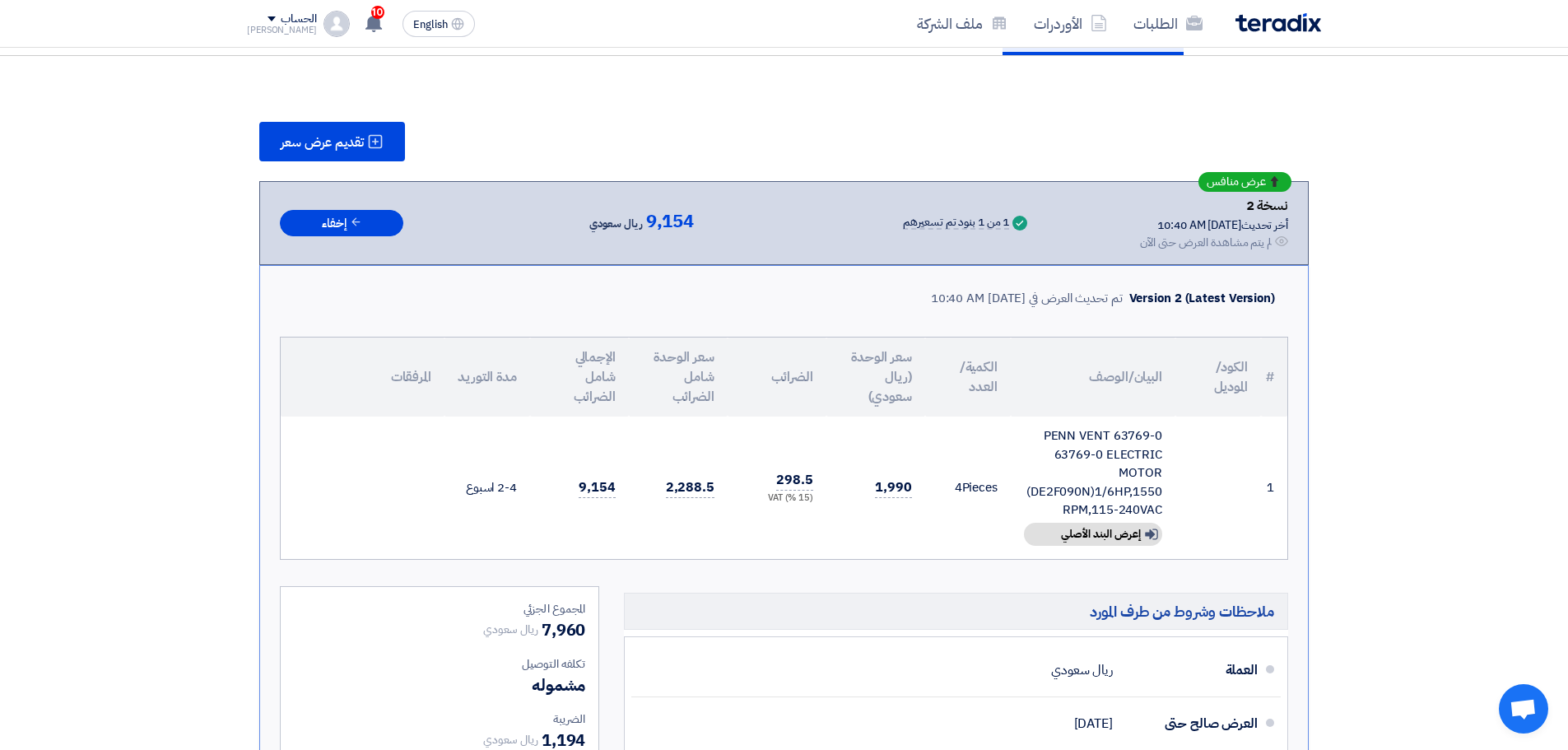
click at [1152, 492] on div "63769-0 PENN VENT 63769-0 ELECTRIC MOTOR (DE2F090N)1/6HP,1550 RPM,115-240VAC" at bounding box center [1092, 473] width 138 height 93
copy td "63769-0 PENN VENT 63769-0 ELECTRIC MOTOR (DE2F090N)1/6HP,1550 RPM,115-240VAC"
click at [1166, 21] on link "الطلبات" at bounding box center [1168, 23] width 96 height 39
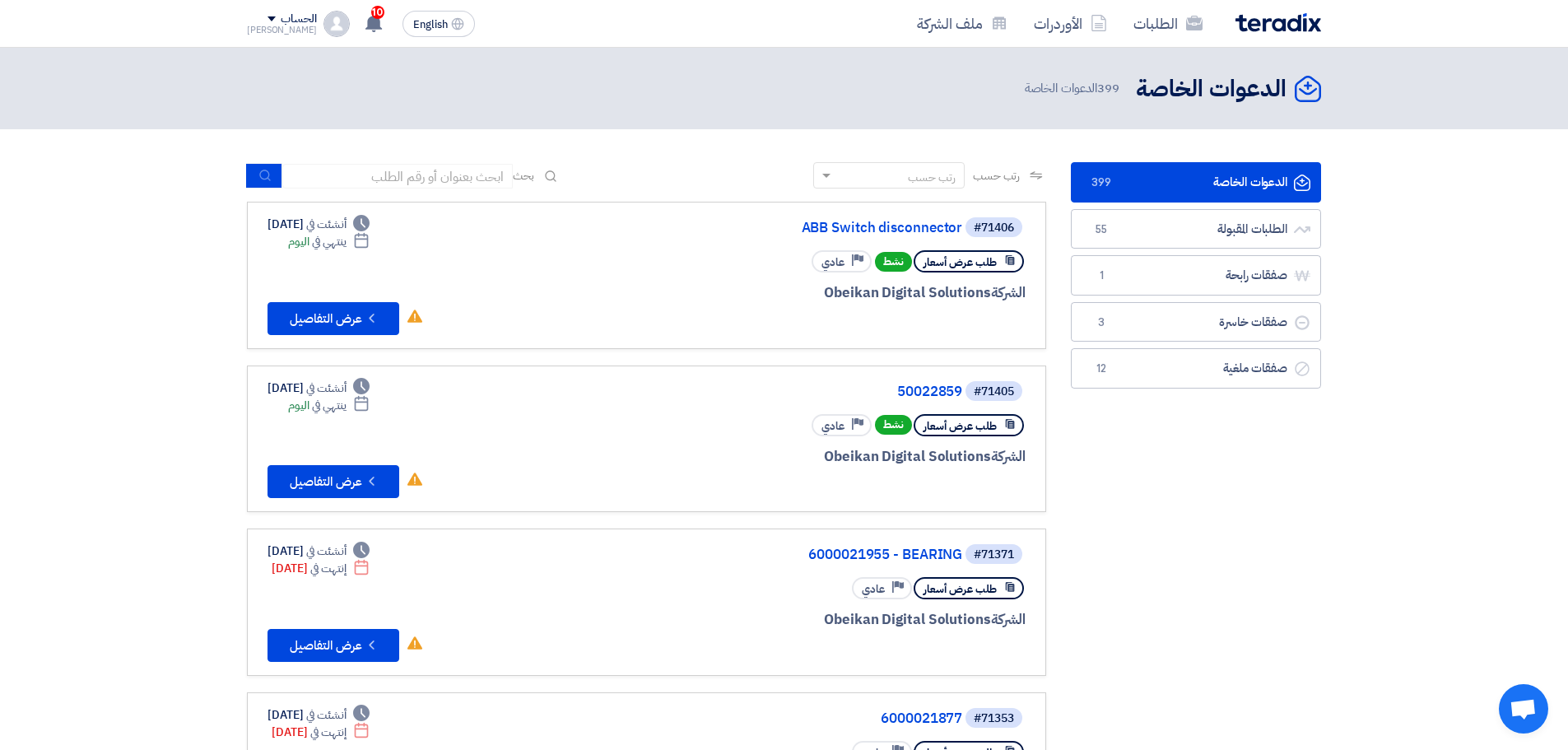
click at [525, 171] on span "بحث" at bounding box center [524, 176] width 21 height 17
click at [496, 180] on input at bounding box center [397, 177] width 230 height 25
click at [443, 184] on input at bounding box center [397, 177] width 230 height 25
type input "70871"
click at [264, 184] on button "submit" at bounding box center [264, 176] width 36 height 25
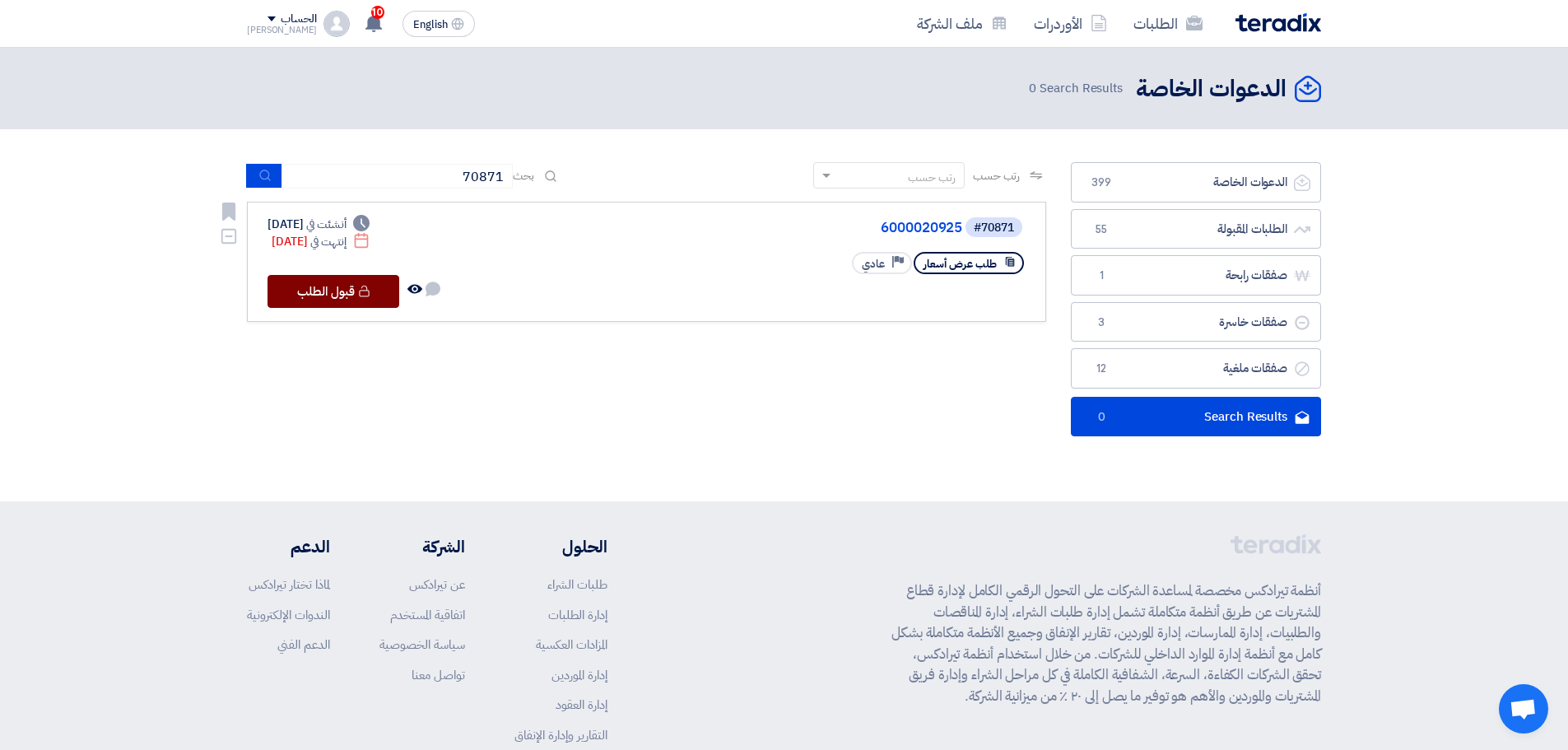
click at [366, 289] on icon "Check details" at bounding box center [364, 291] width 13 height 13
click at [305, 290] on button "Check details قبول الطلب" at bounding box center [333, 291] width 132 height 33
click at [300, 285] on button "Check details قبول الطلب" at bounding box center [333, 291] width 132 height 33
click at [368, 295] on icon "Check details" at bounding box center [364, 291] width 13 height 13
click at [330, 298] on button "Check details قبول الطلب" at bounding box center [333, 291] width 132 height 33
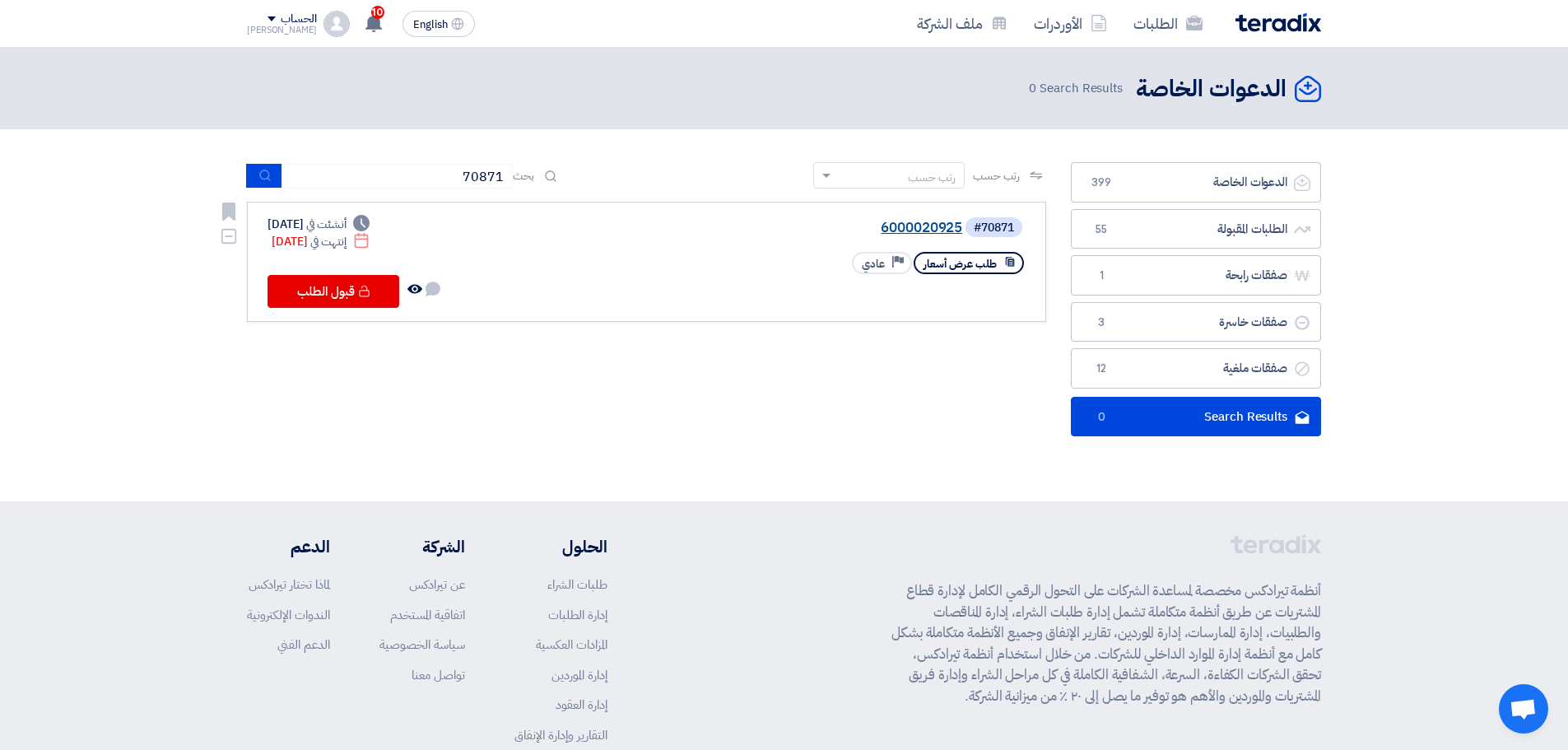
click at [959, 227] on link "6000020925" at bounding box center [798, 228] width 330 height 15
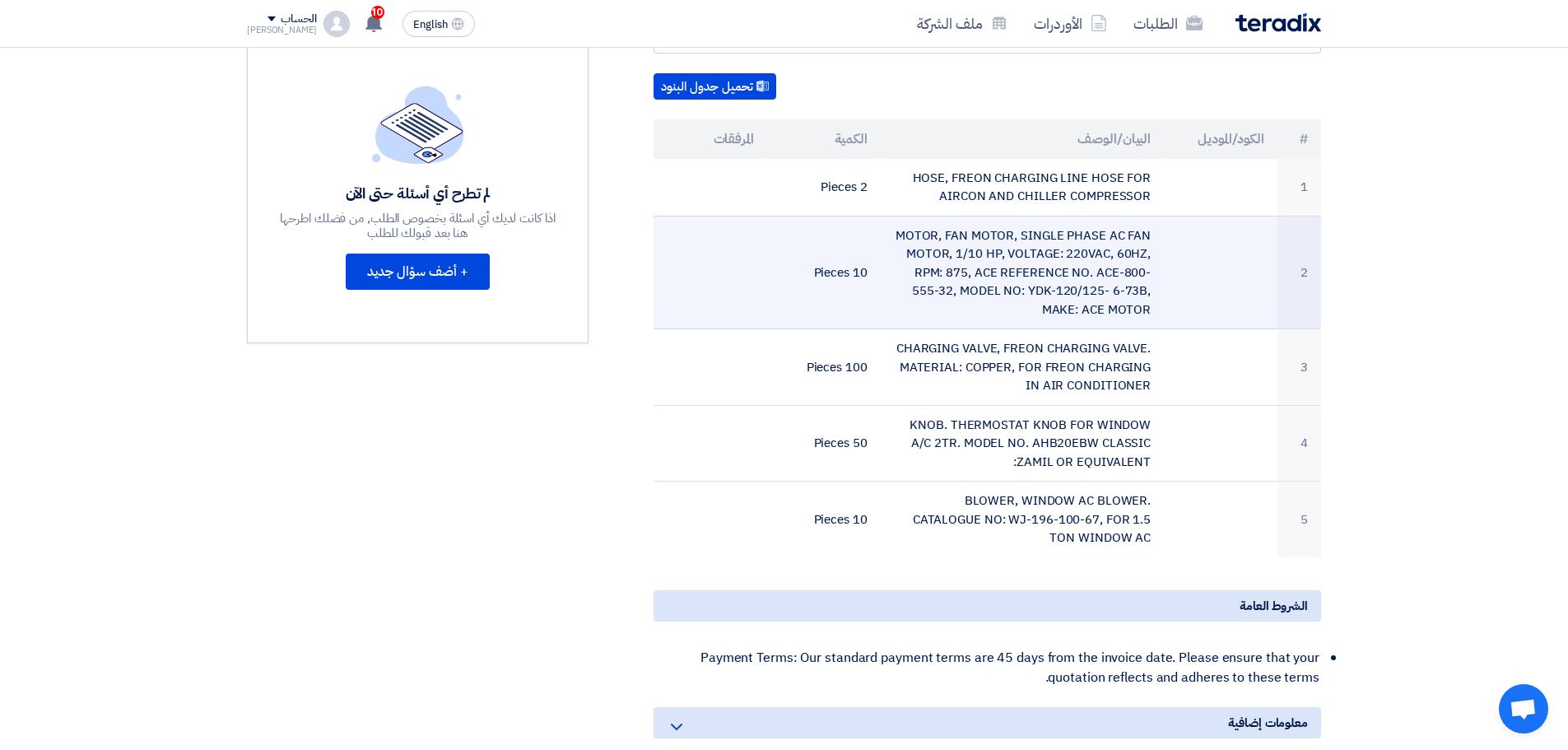
scroll to position [412, 0]
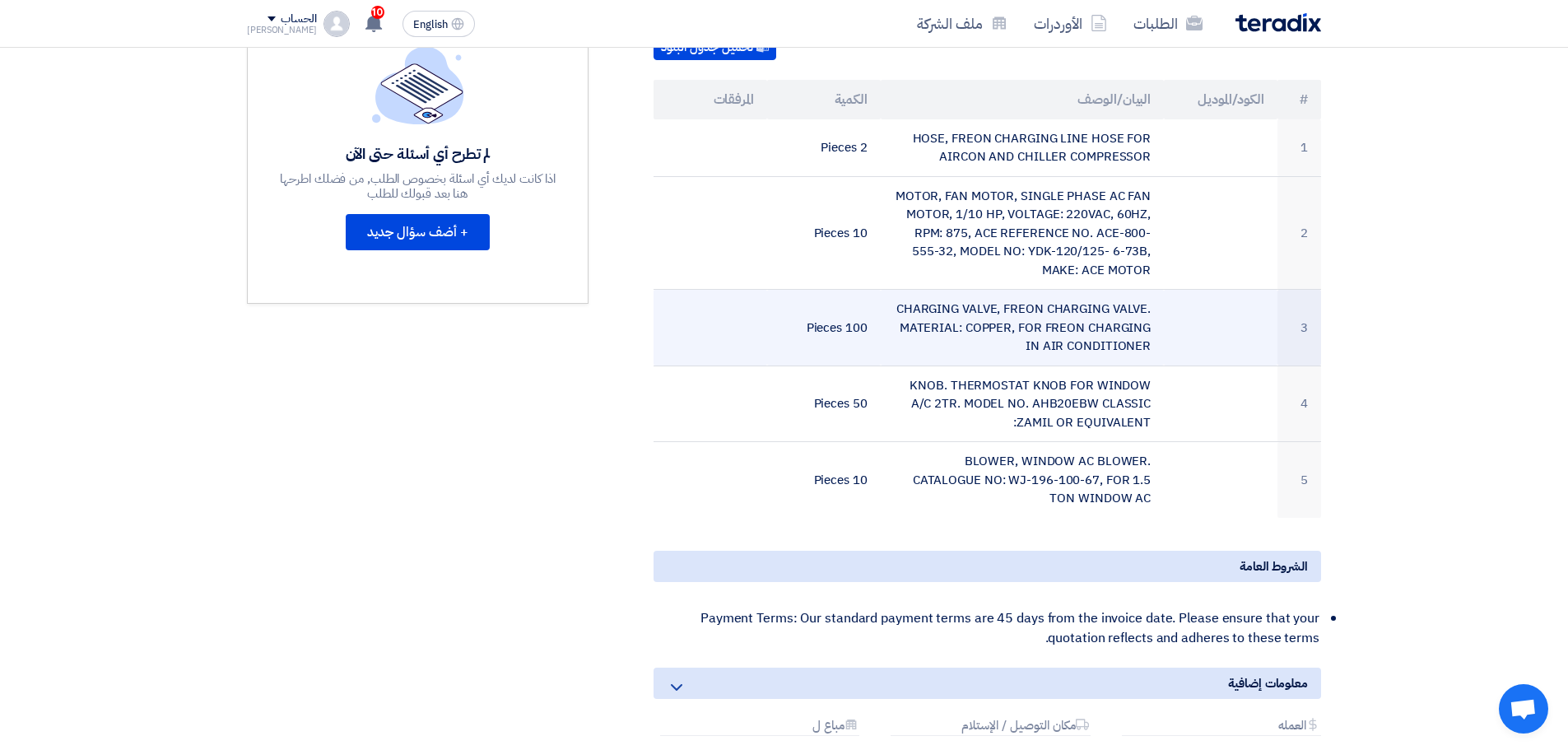
click at [962, 318] on td "CHARGING VALVE, FREON CHARGING VALVE. MATERIAL: COPPER, FOR FREON CHARGING IN A…" at bounding box center [1022, 328] width 284 height 76
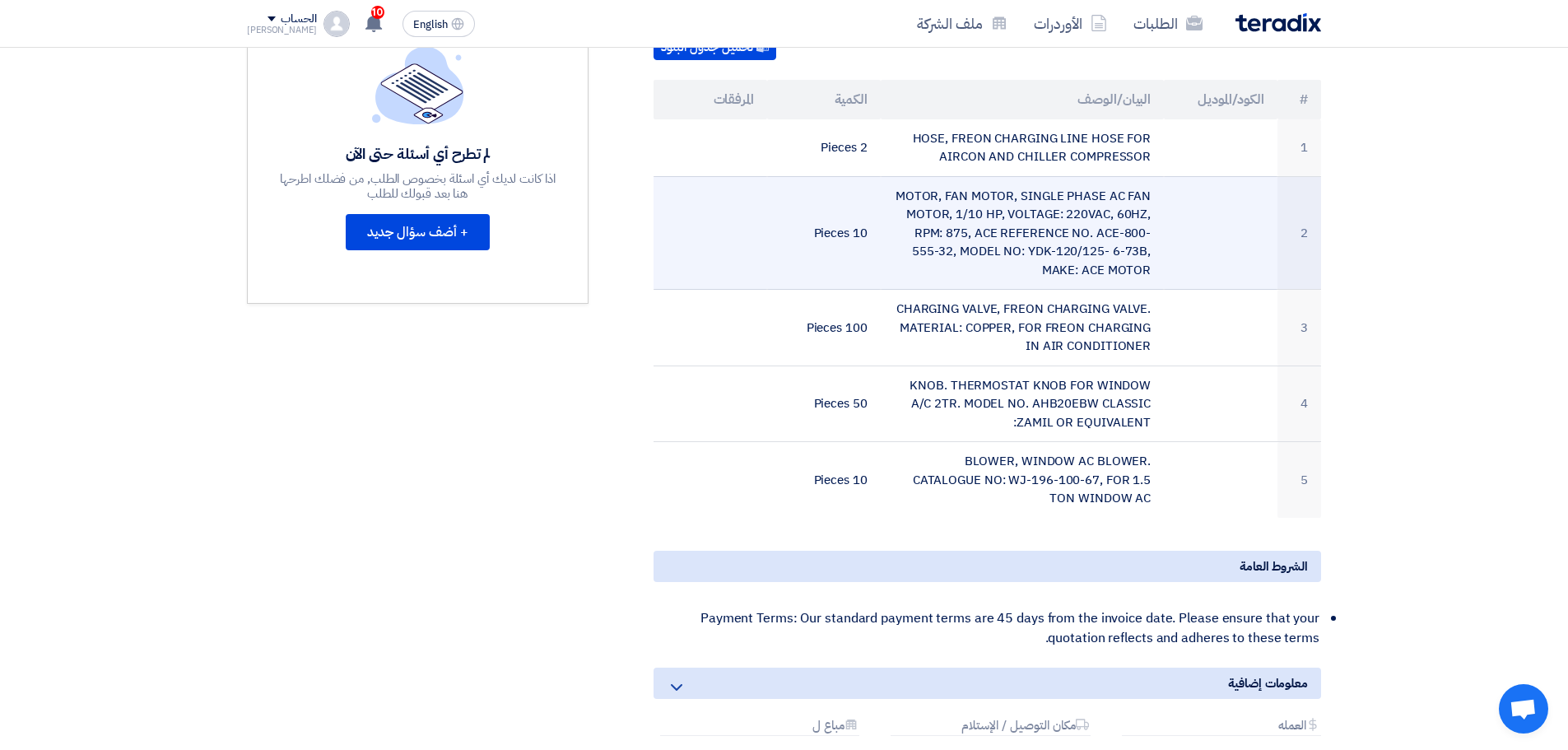
click at [1041, 227] on td "MOTOR, FAN MOTOR, SINGLE PHASE AC FAN MOTOR, 1/10 HP, VOLTAGE: 220VAC, 60HZ, RP…" at bounding box center [1022, 233] width 284 height 114
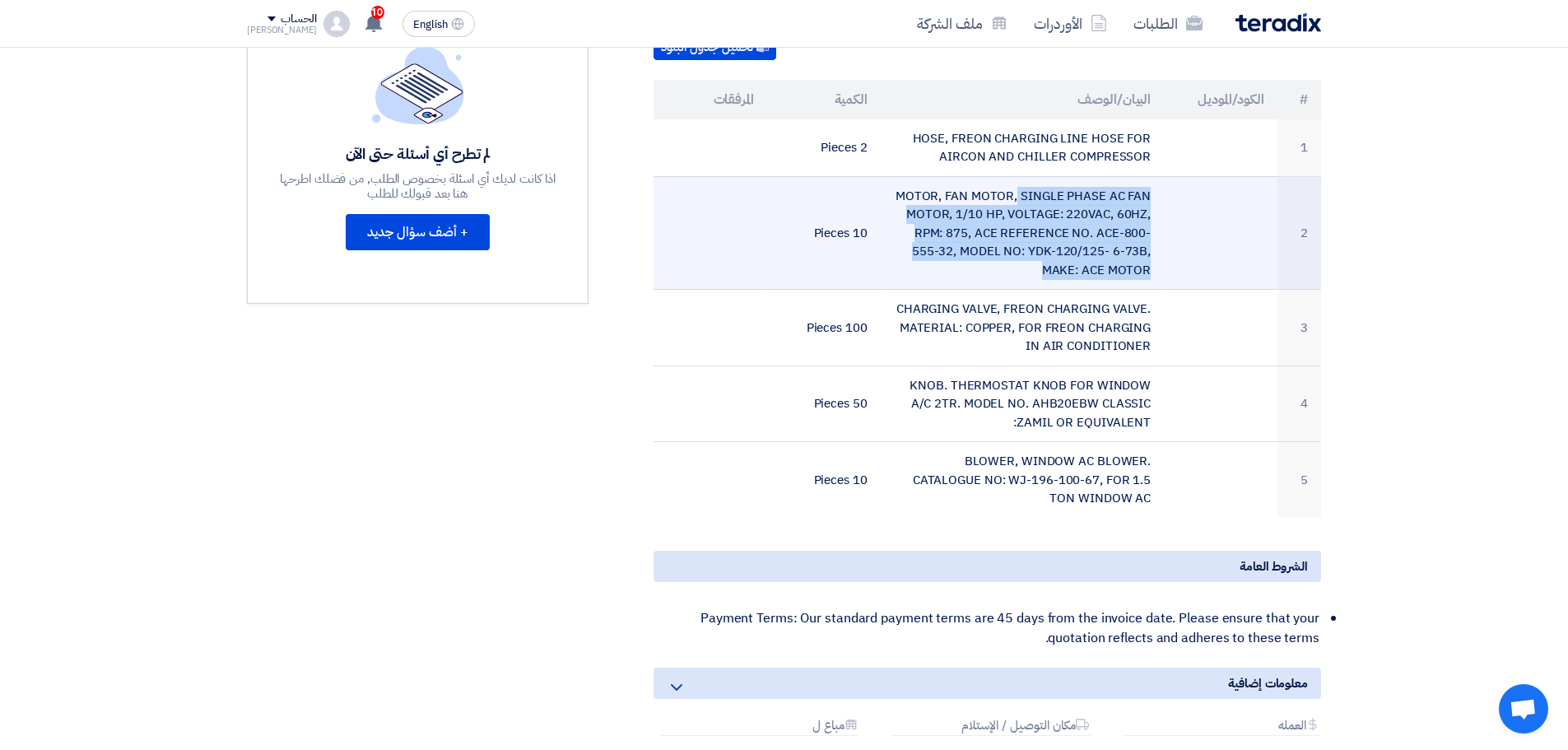
click at [1041, 227] on td "MOTOR, FAN MOTOR, SINGLE PHASE AC FAN MOTOR, 1/10 HP, VOLTAGE: 220VAC, 60HZ, RP…" at bounding box center [1022, 233] width 284 height 114
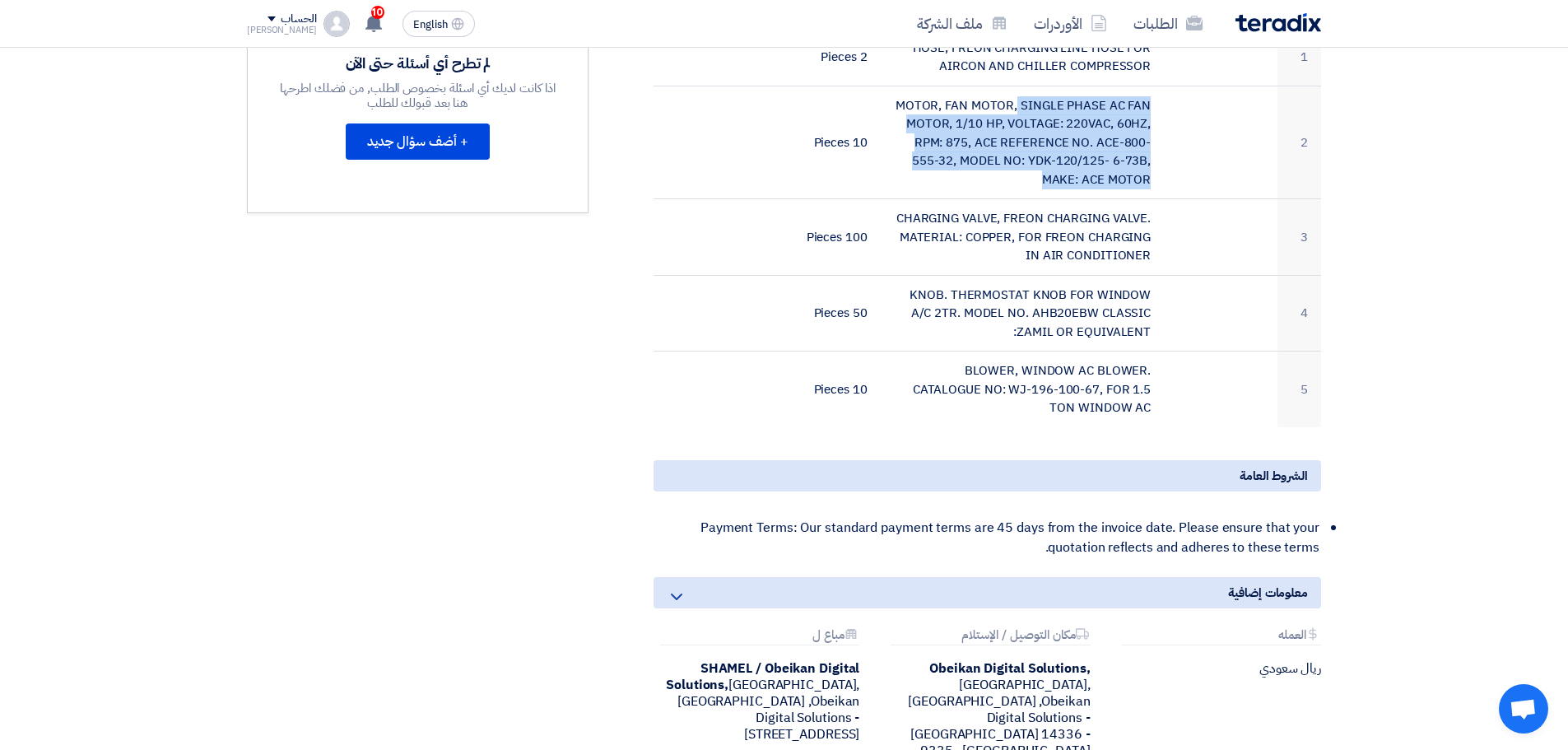
scroll to position [330, 0]
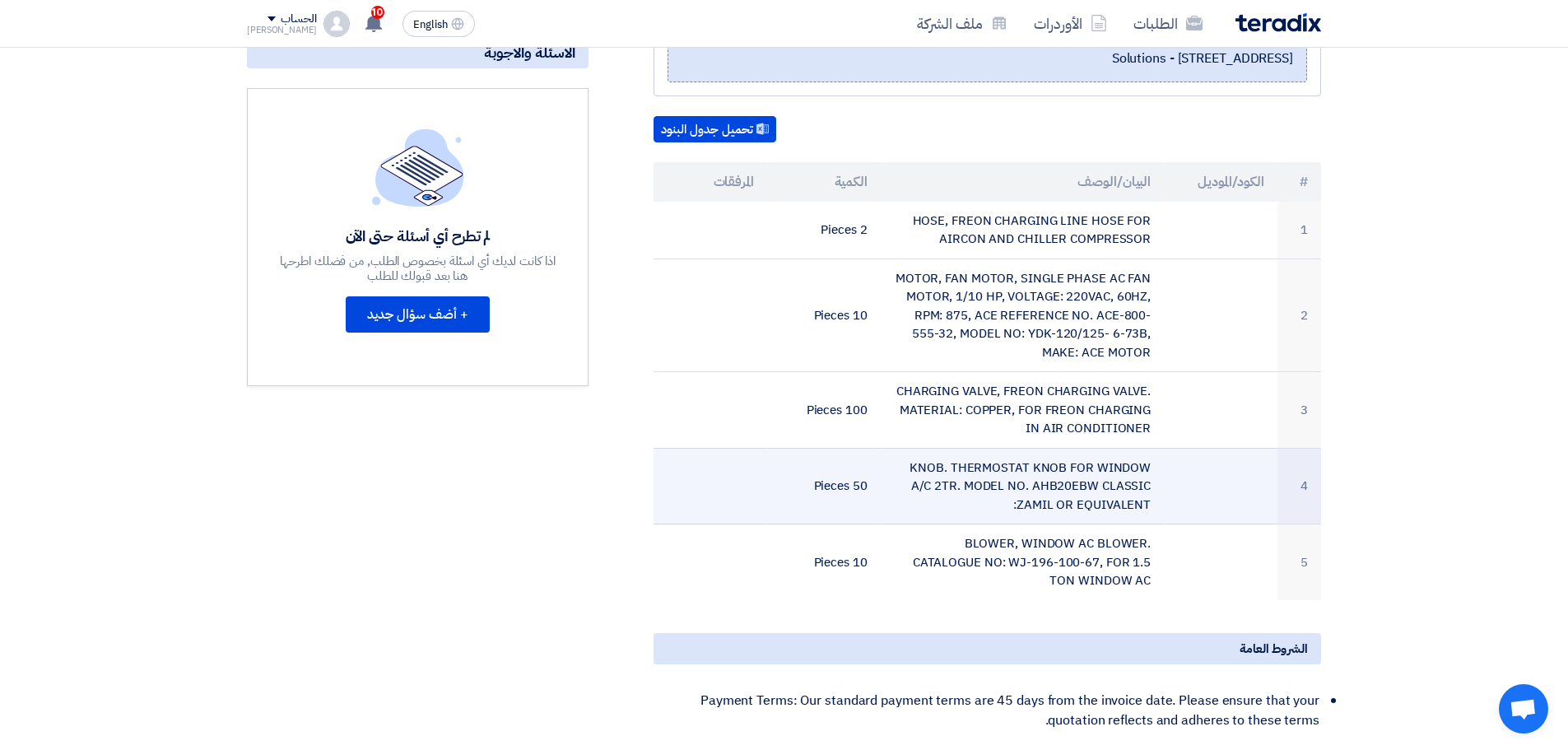
click at [1005, 467] on td "KNOB. THERMOSTAT KNOB FOR WINDOW A/C 2TR. MODEL NO. AHB20EBW CLASSIC :ZAMIL OR …" at bounding box center [1022, 486] width 284 height 76
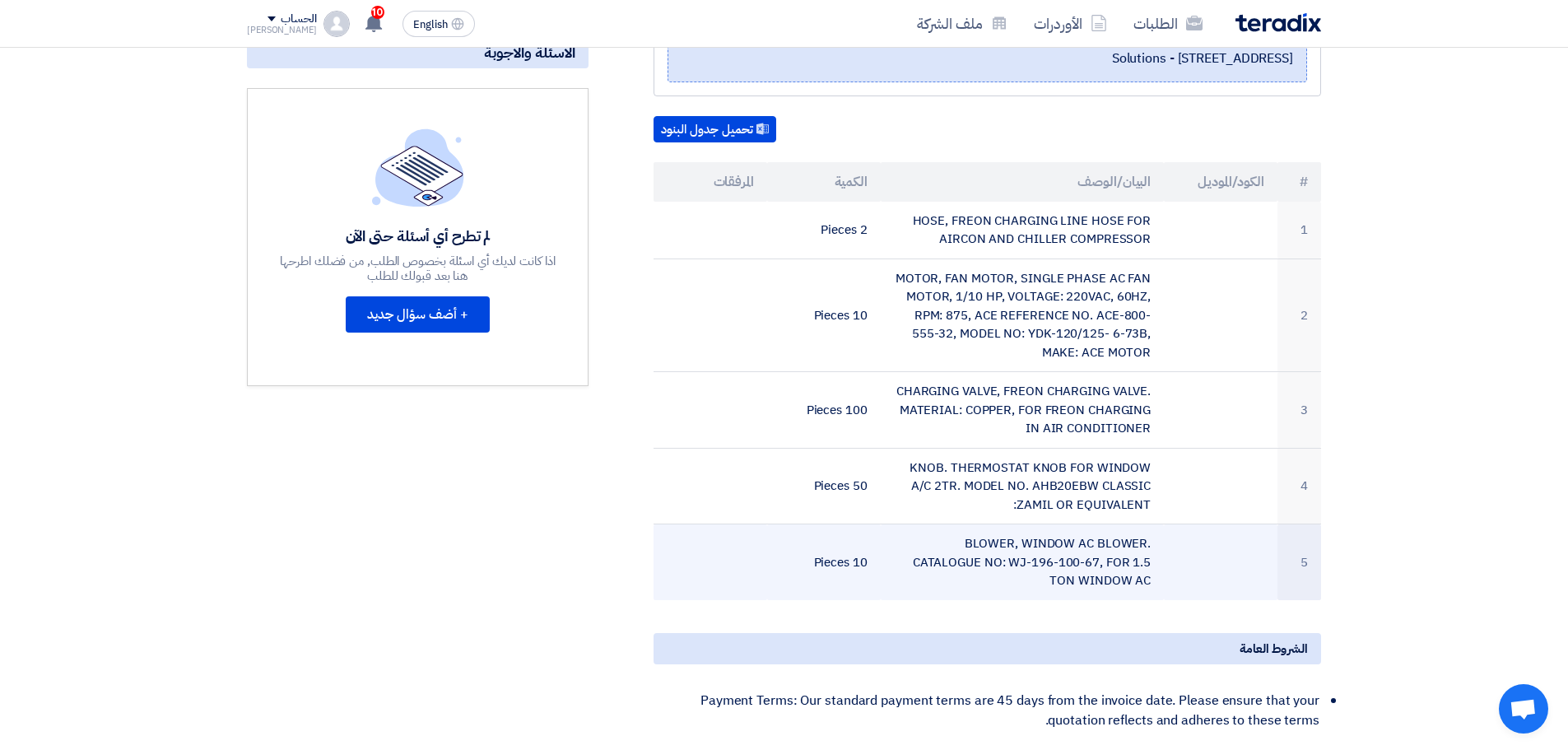
click at [940, 531] on td "BLOWER, WINDOW AC BLOWER. CATALOGUE NO: WJ-196-100-67, FOR 1.5 TON WINDOW AC" at bounding box center [1022, 562] width 284 height 76
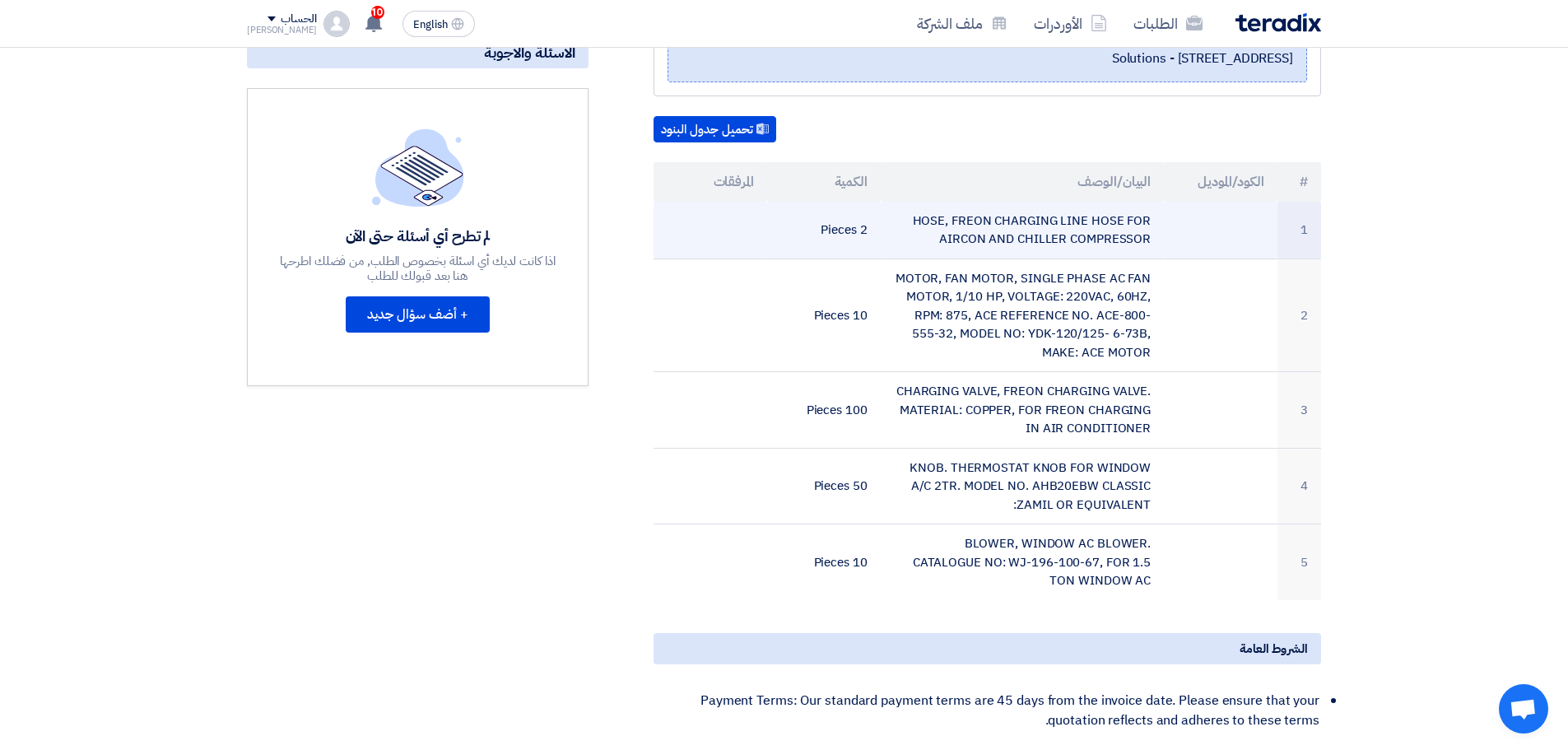
click at [1001, 230] on td "HOSE, FREON CHARGING LINE HOSE FOR AIRCON AND CHILLER COMPRESSOR" at bounding box center [1022, 230] width 284 height 57
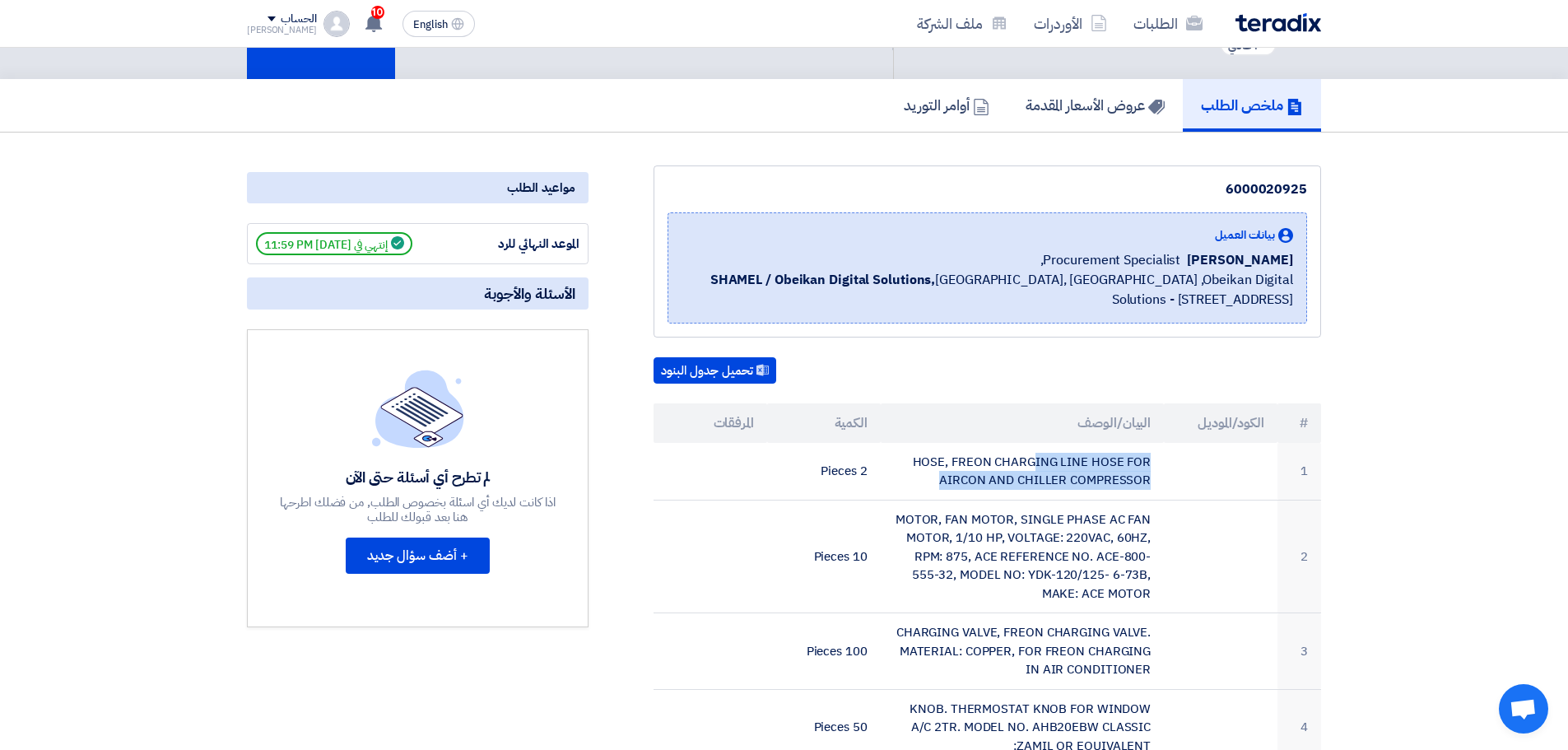
scroll to position [0, 0]
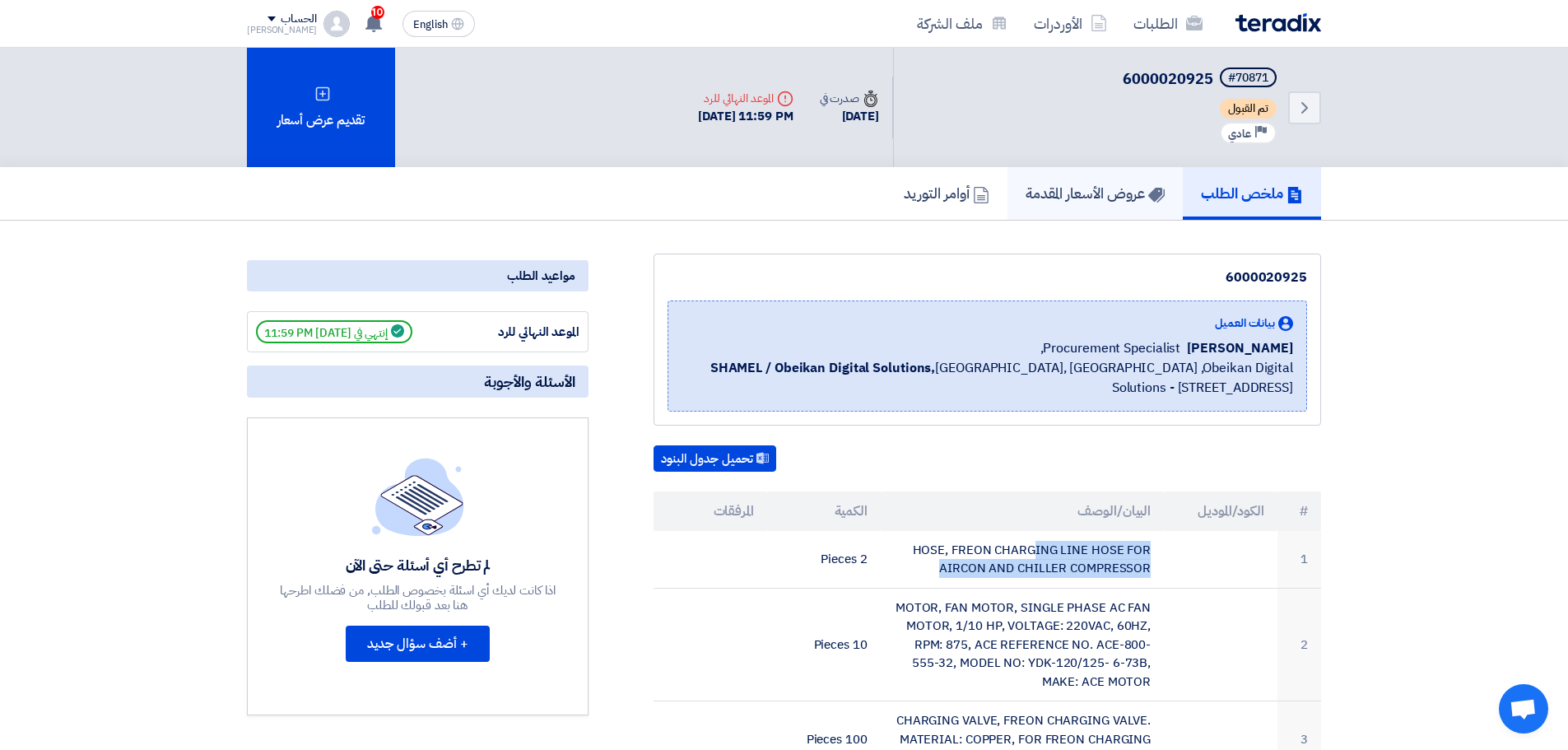
click at [1094, 187] on h5 "عروض الأسعار المقدمة" at bounding box center [1094, 193] width 139 height 19
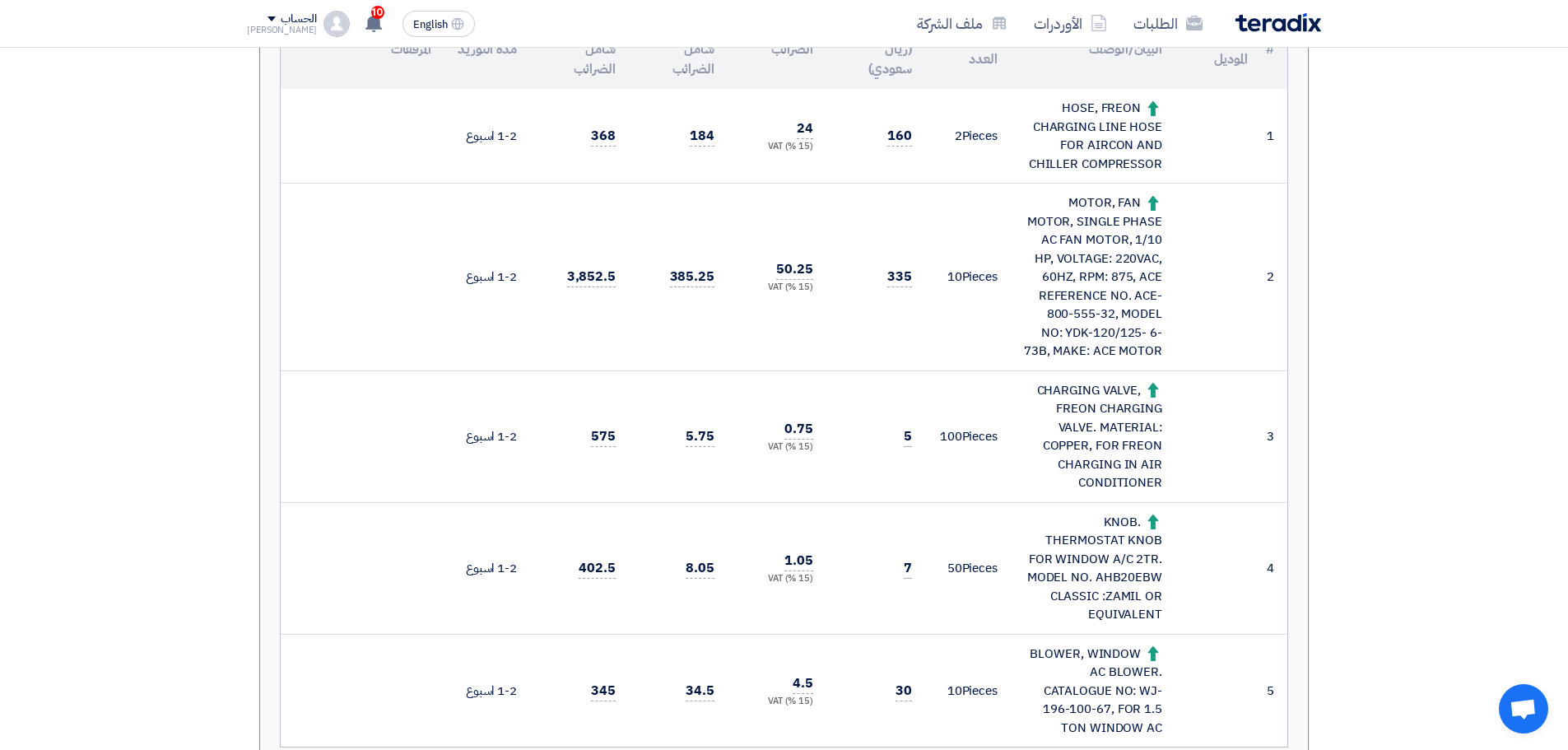
scroll to position [412, 0]
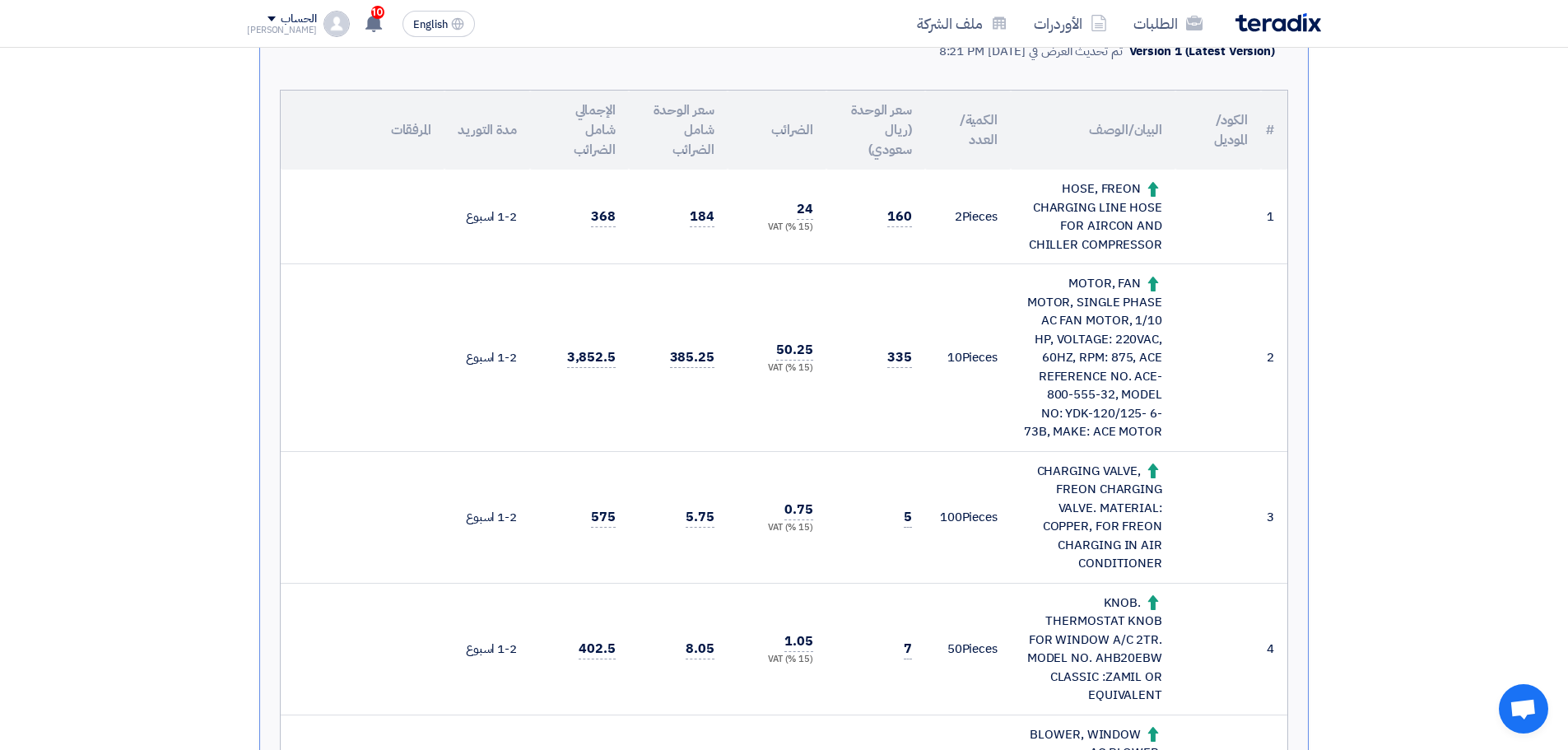
click at [1084, 353] on div "MOTOR, FAN MOTOR, SINGLE PHASE AC FAN MOTOR, 1/10 HP, VOLTAGE: 220VAC, 60HZ, RP…" at bounding box center [1092, 358] width 138 height 168
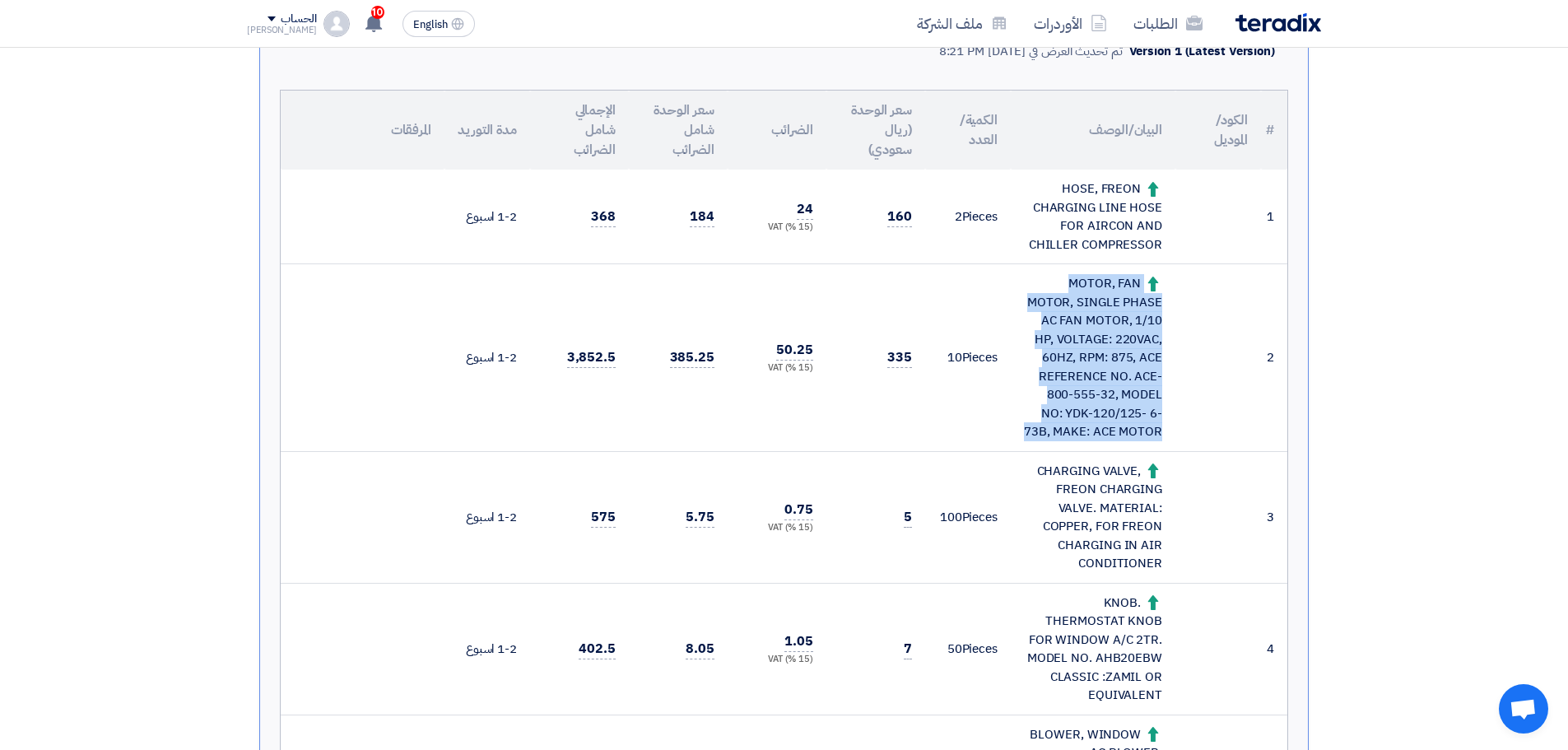
click at [1084, 353] on div "MOTOR, FAN MOTOR, SINGLE PHASE AC FAN MOTOR, 1/10 HP, VOLTAGE: 220VAC, 60HZ, RP…" at bounding box center [1092, 358] width 138 height 168
copy tr "MOTOR, FAN MOTOR, SINGLE PHASE AC FAN MOTOR, 1/10 HP, VOLTAGE: 220VAC, 60HZ, RP…"
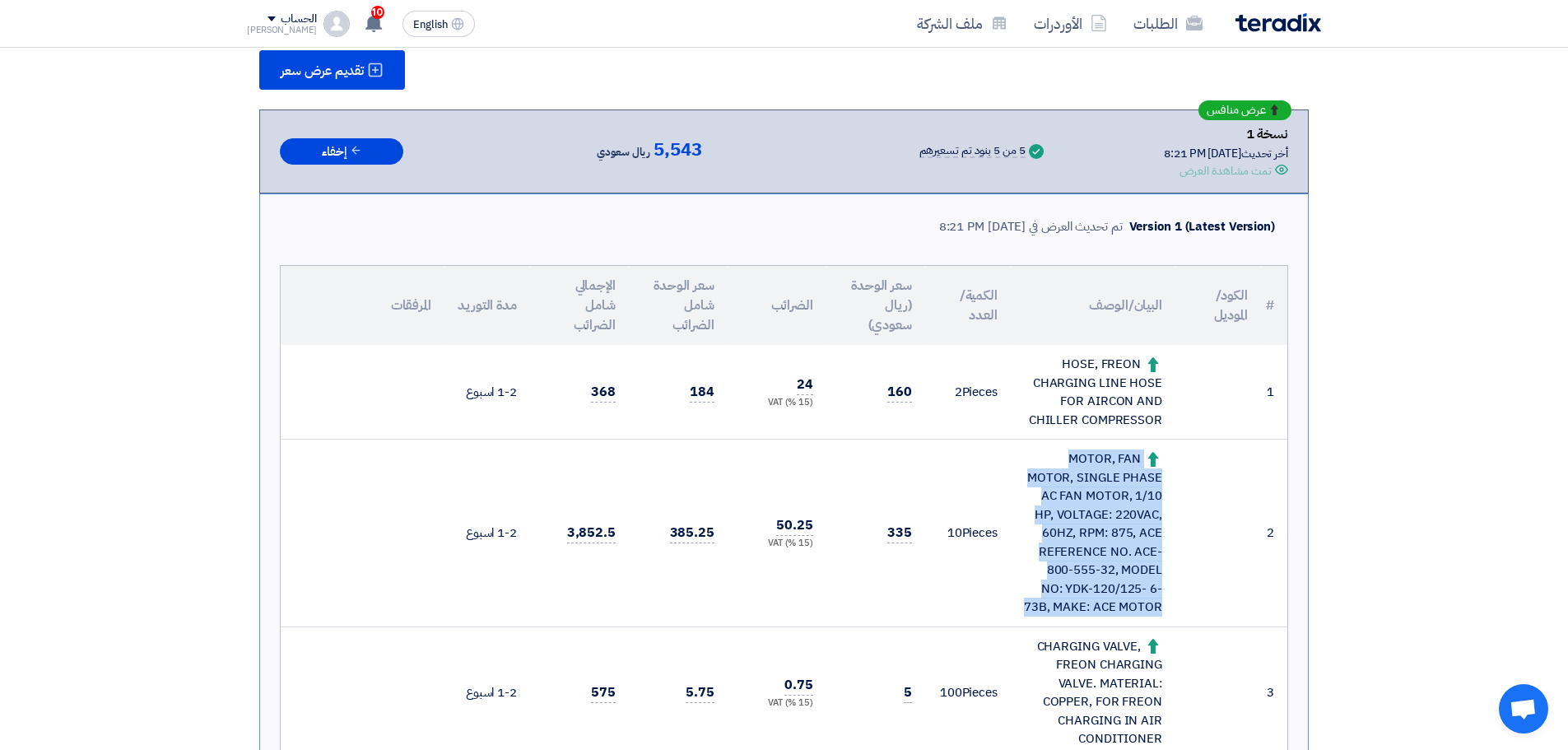
scroll to position [330, 0]
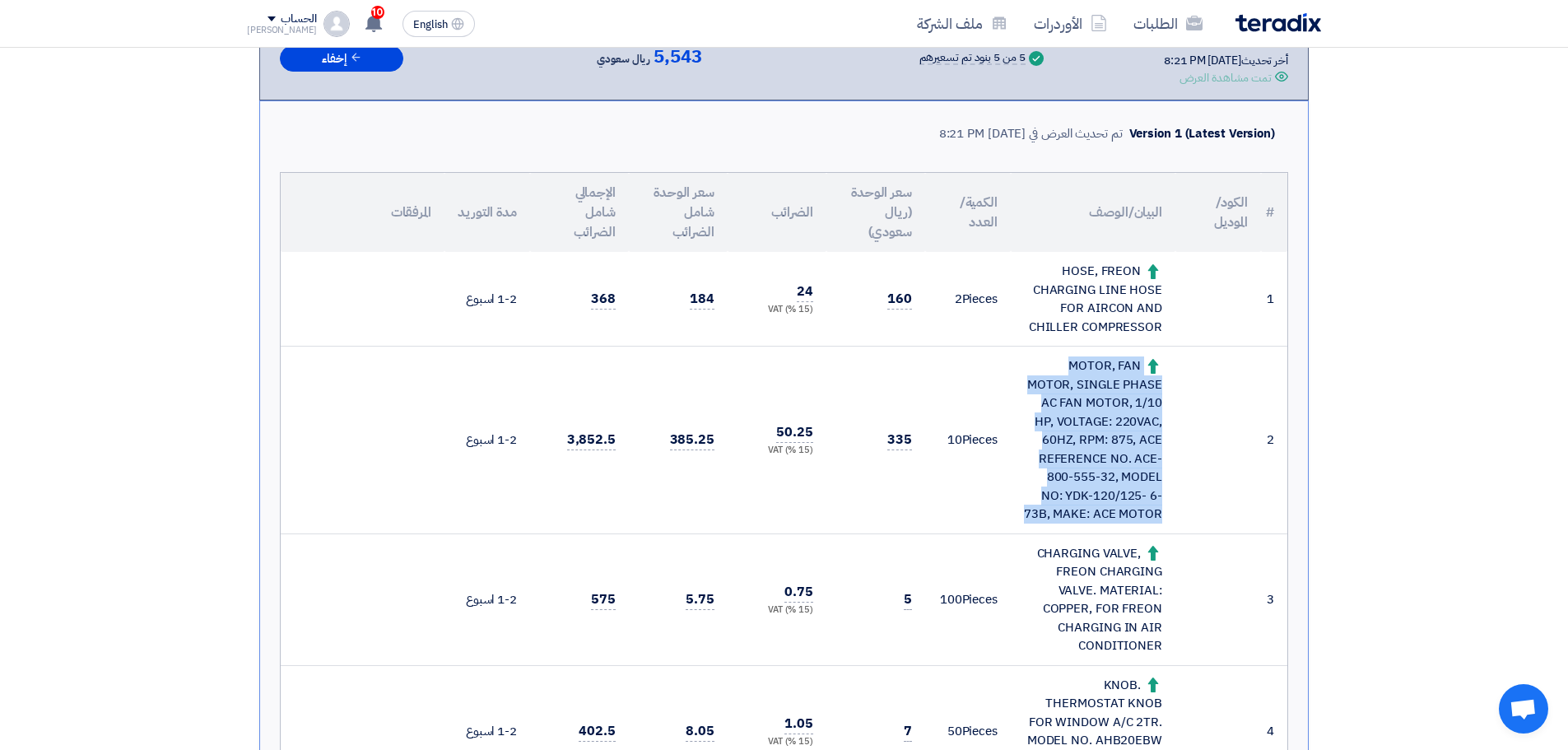
copy tr "MOTOR, FAN MOTOR, SINGLE PHASE AC FAN MOTOR, 1/10 HP, VOLTAGE: 220VAC, 60HZ, RP…"
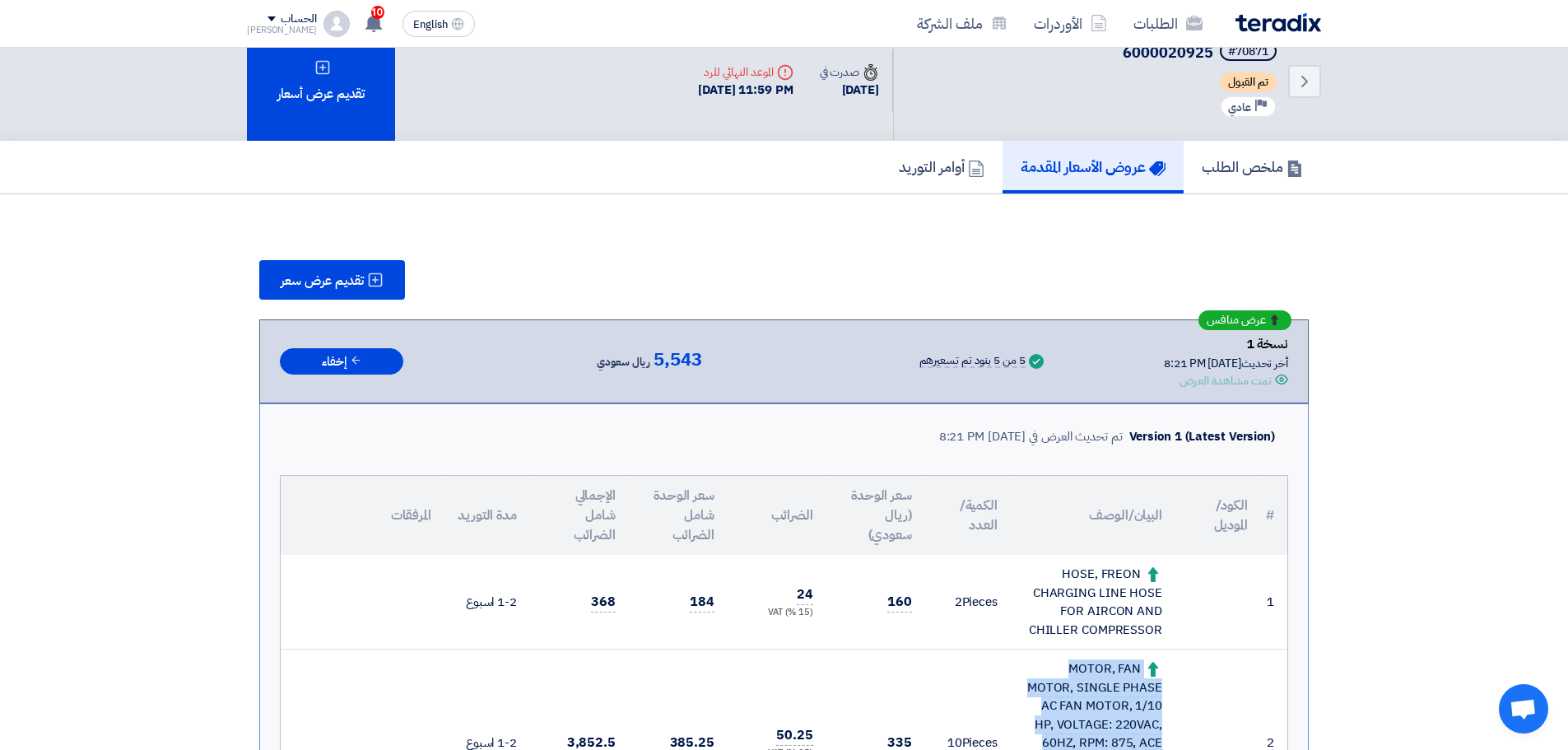
scroll to position [0, 0]
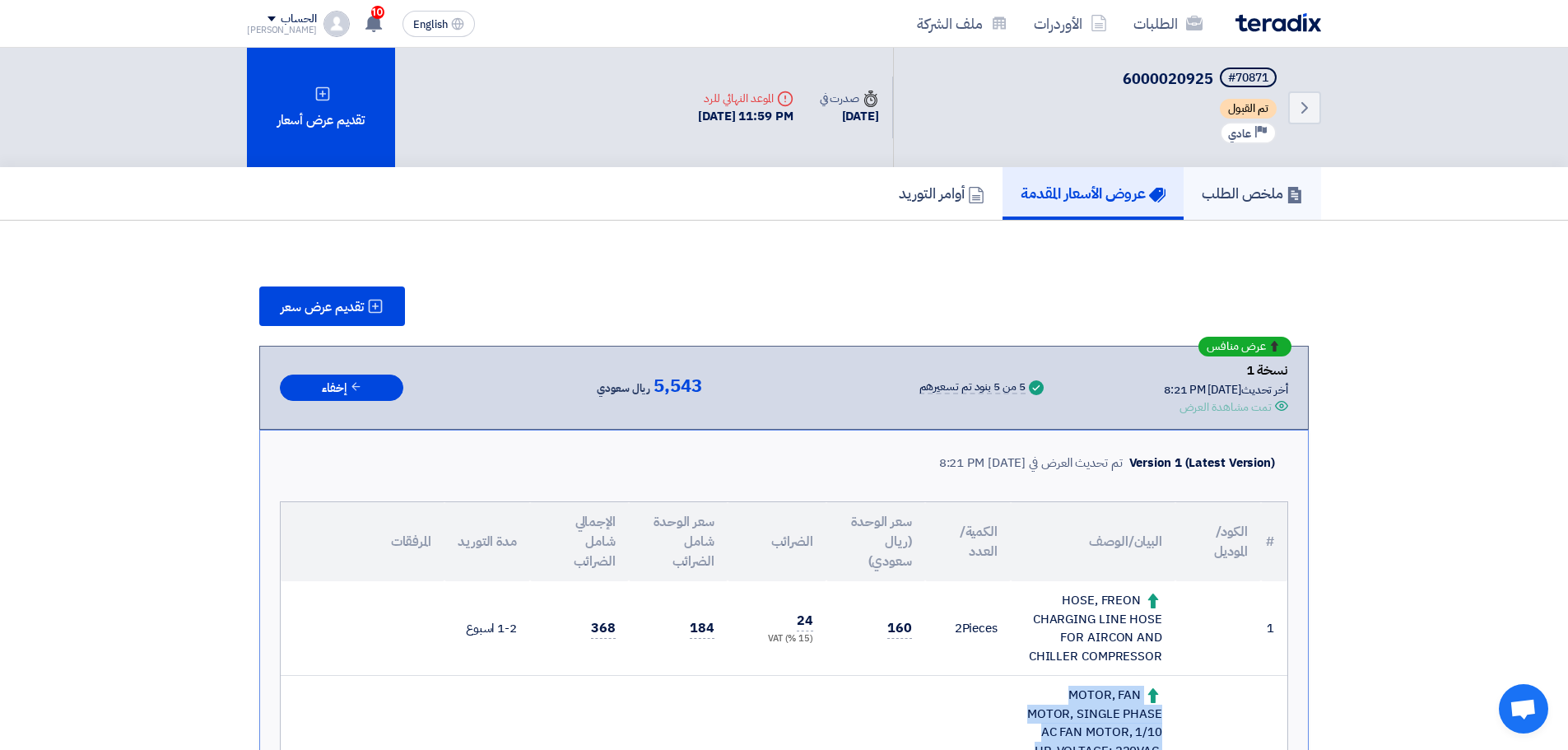
click at [1212, 197] on h5 "ملخص الطلب" at bounding box center [1252, 193] width 101 height 19
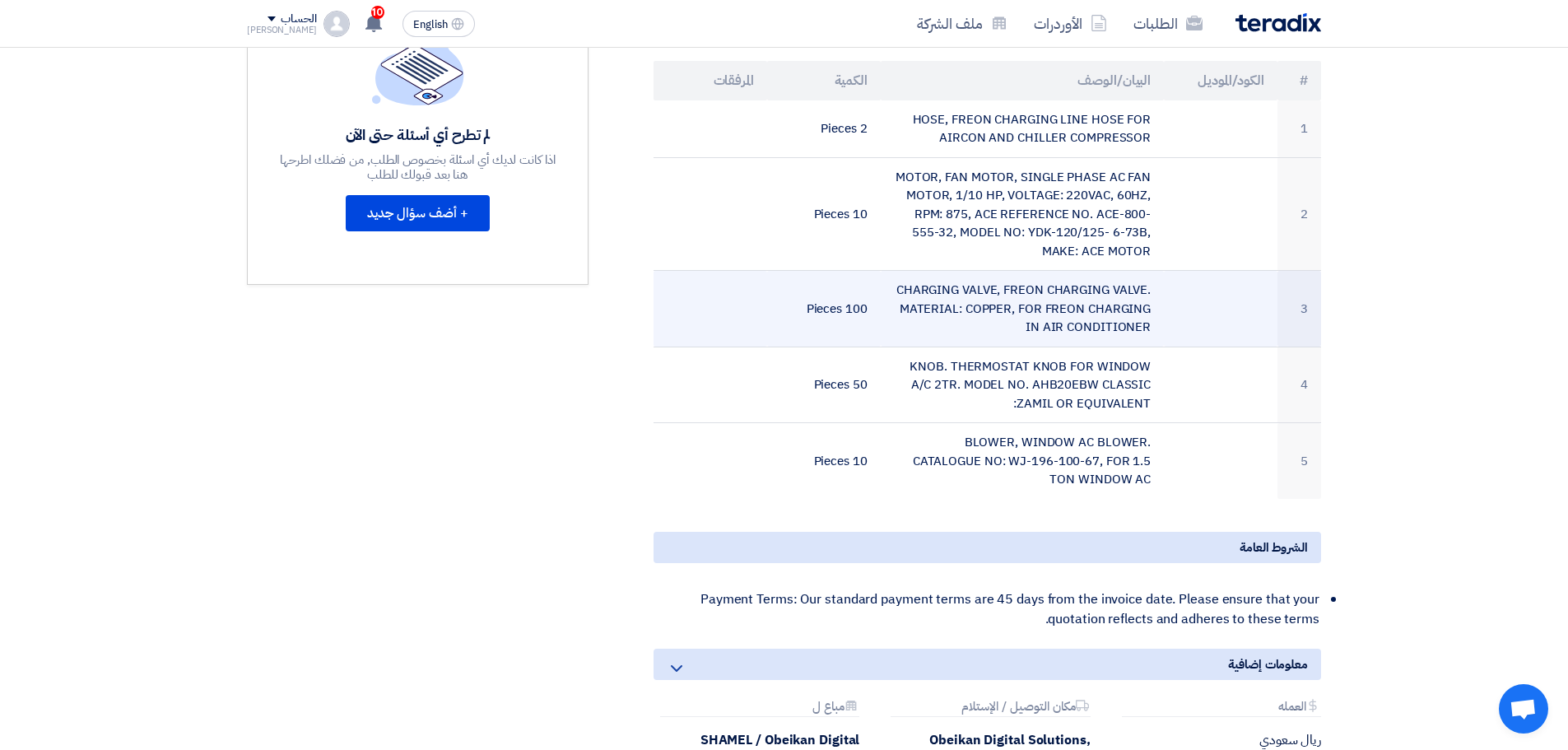
scroll to position [412, 0]
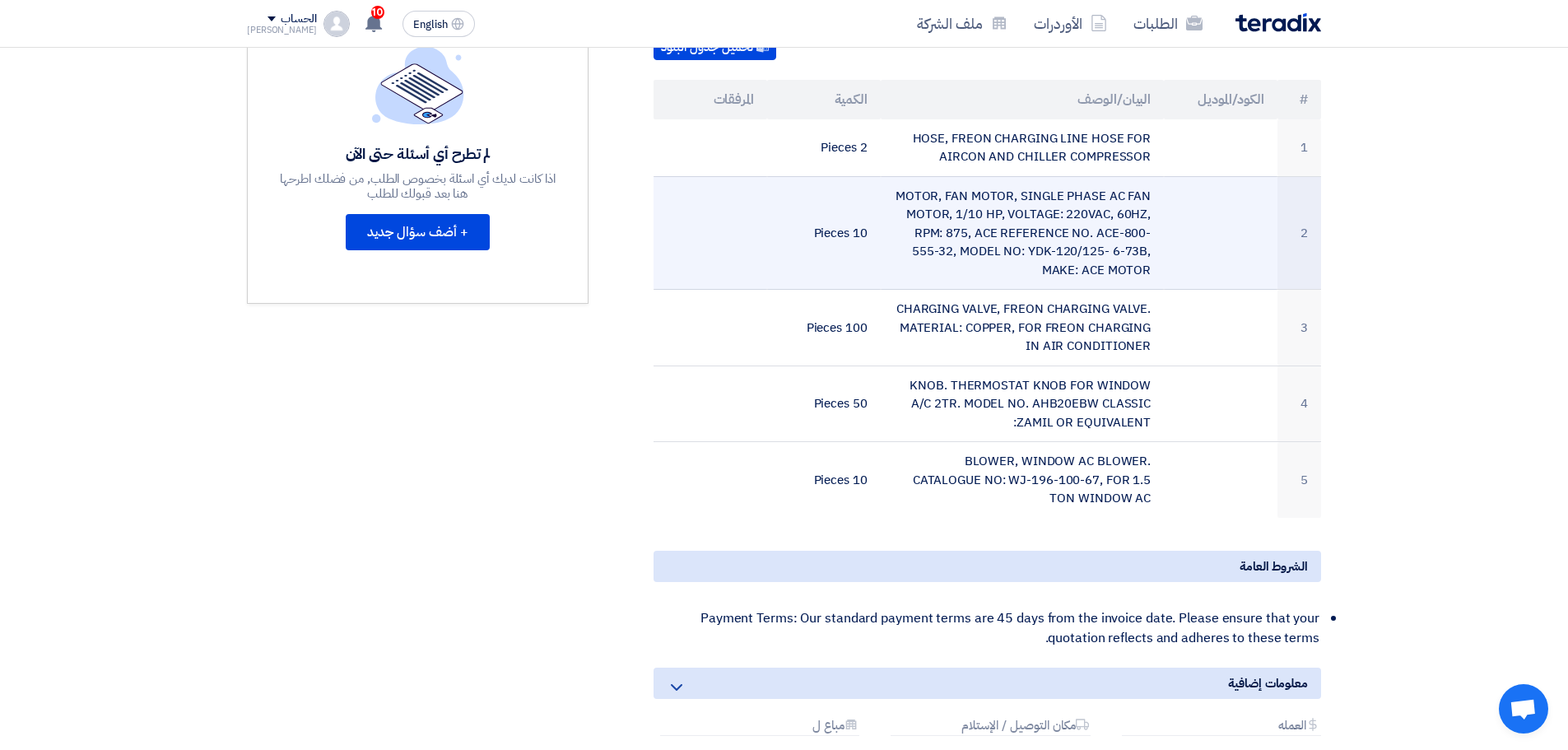
click at [992, 236] on td "MOTOR, FAN MOTOR, SINGLE PHASE AC FAN MOTOR, 1/10 HP, VOLTAGE: 220VAC, 60HZ, RP…" at bounding box center [1022, 233] width 284 height 114
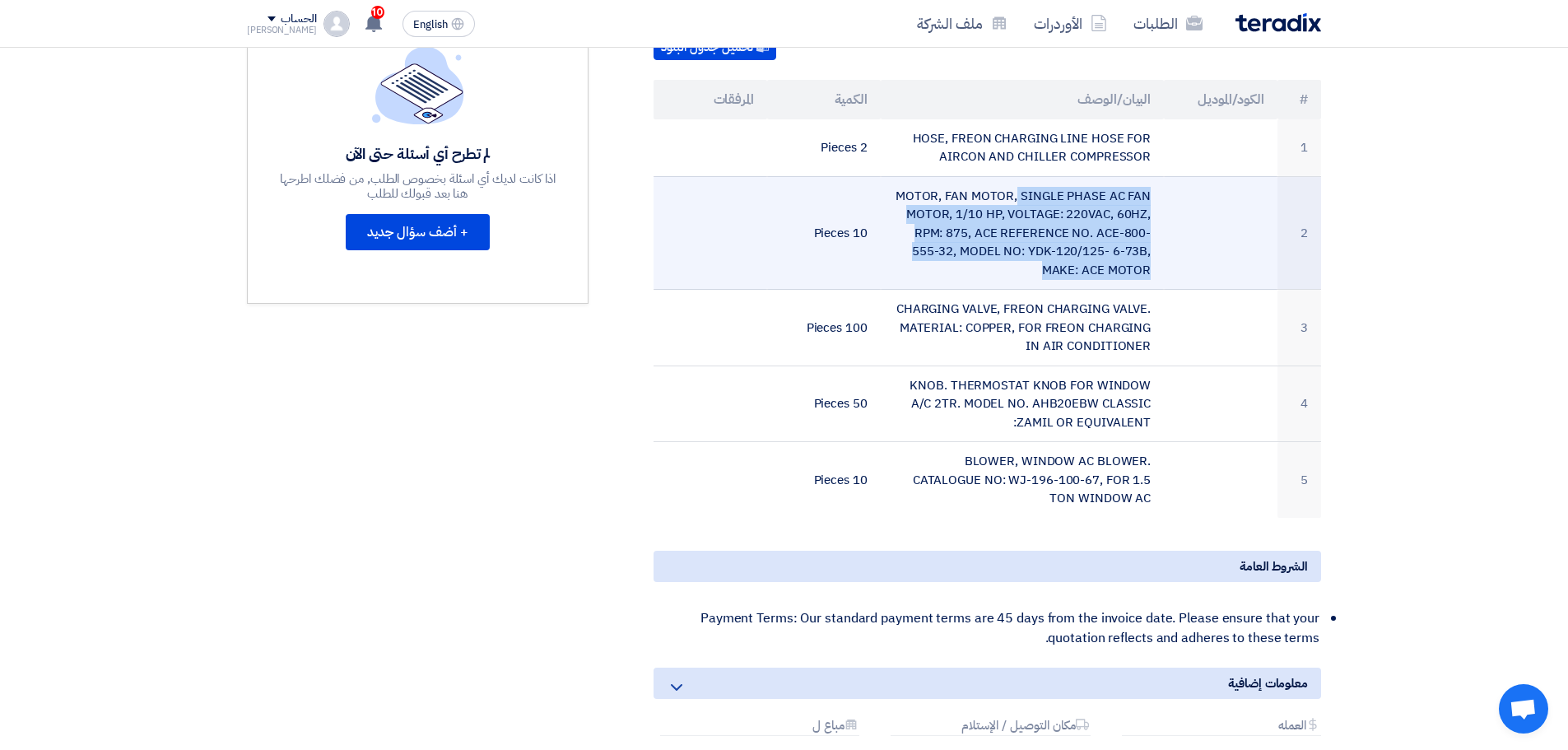
click at [992, 236] on td "MOTOR, FAN MOTOR, SINGLE PHASE AC FAN MOTOR, 1/10 HP, VOLTAGE: 220VAC, 60HZ, RP…" at bounding box center [1022, 233] width 284 height 114
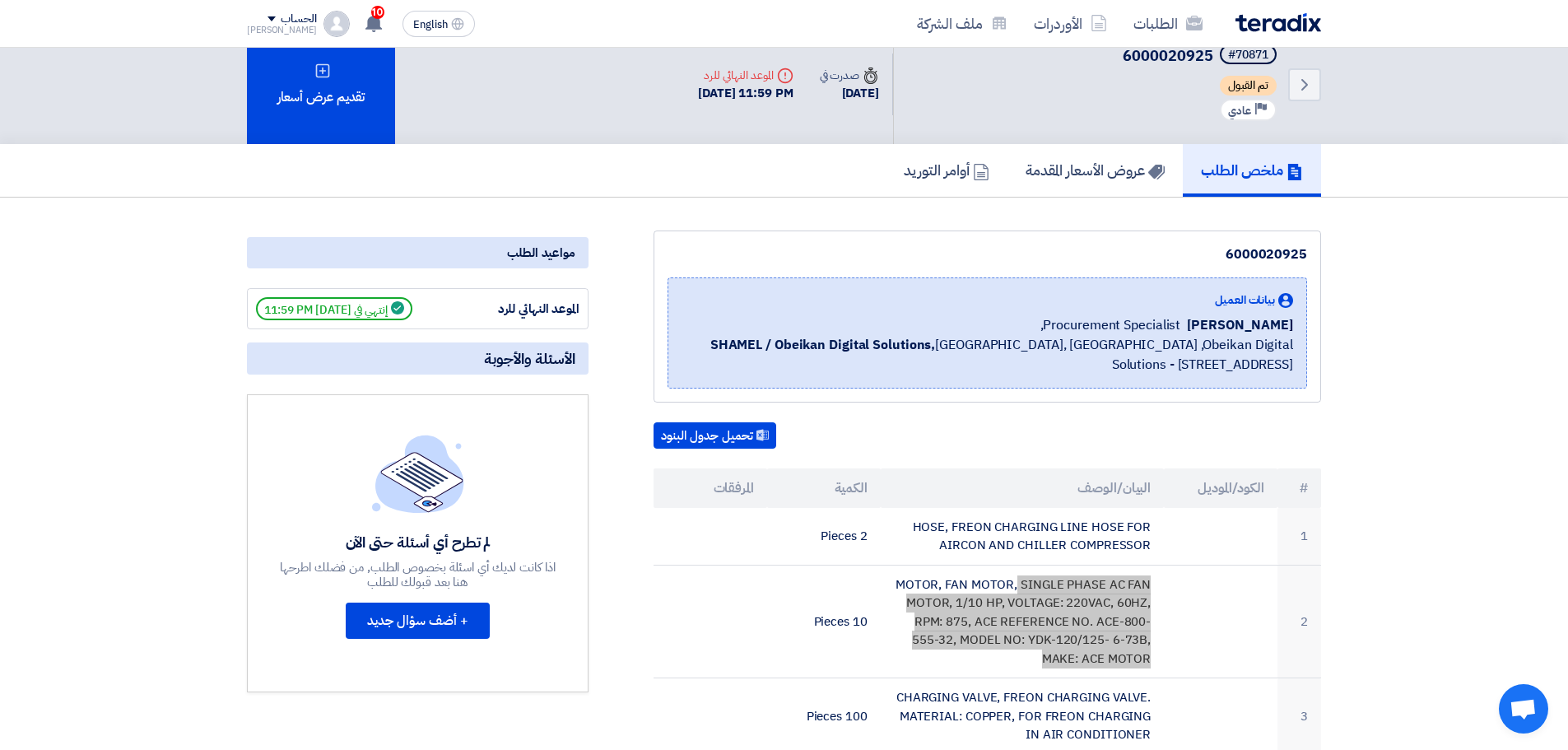
scroll to position [0, 0]
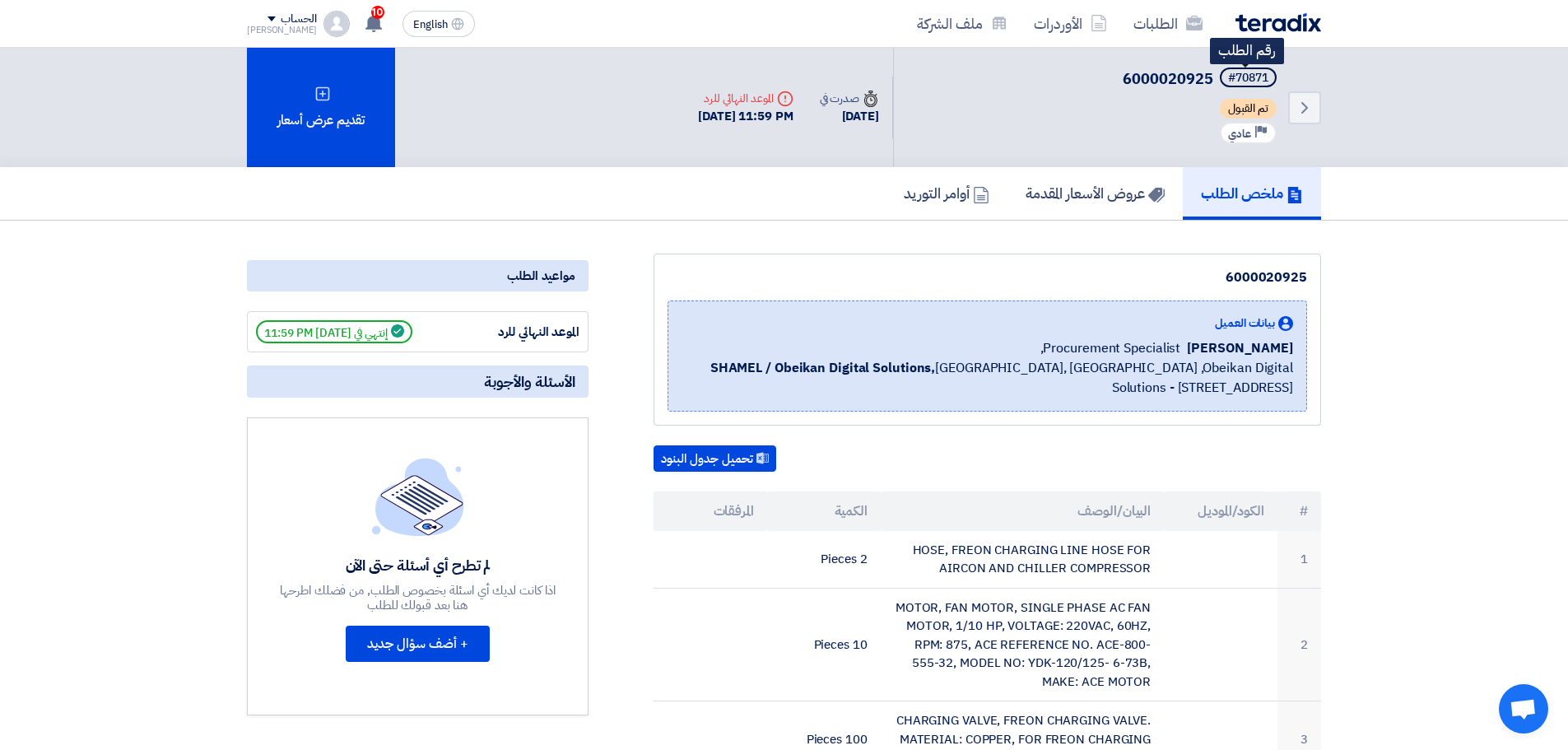
click at [1251, 82] on div "#70871" at bounding box center [1247, 78] width 40 height 12
copy div "70871"
